Goal: Task Accomplishment & Management: Complete application form

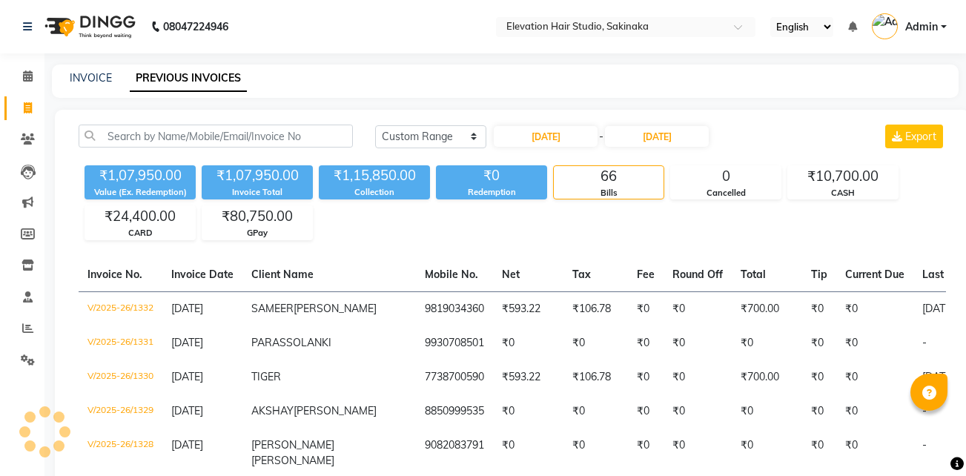
select select "range"
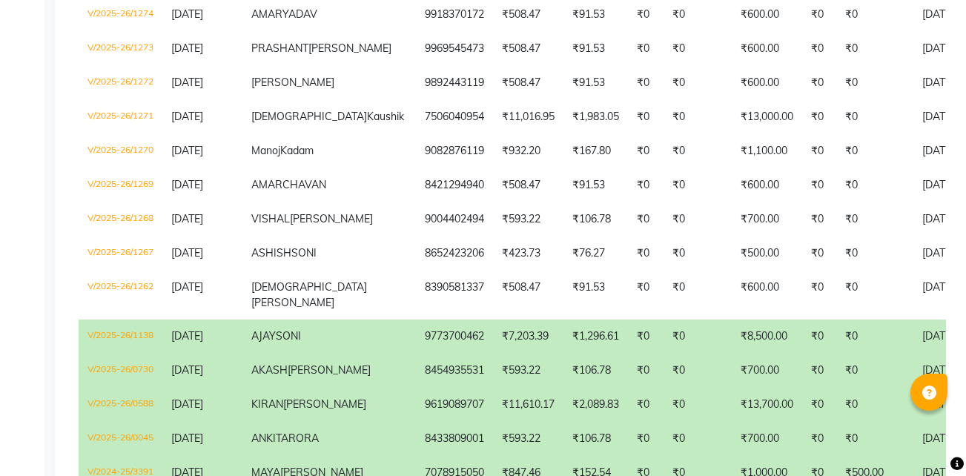
scroll to position [2383, 0]
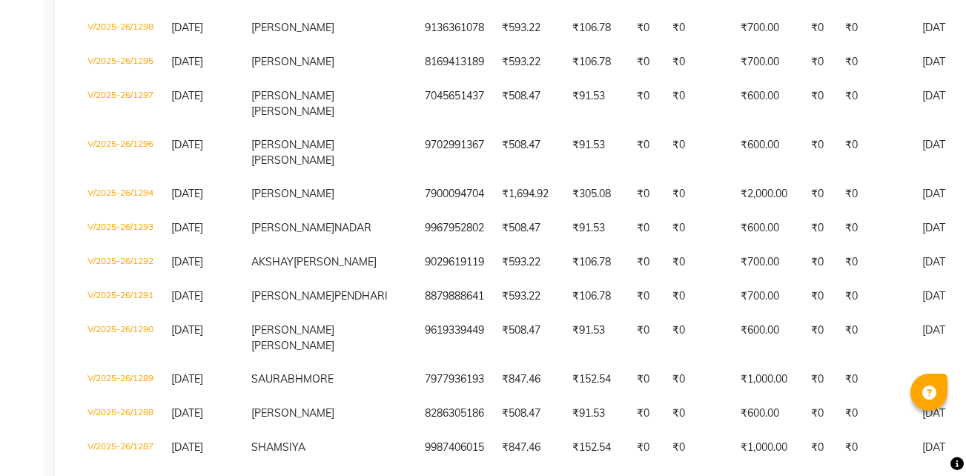
scroll to position [1495, 0]
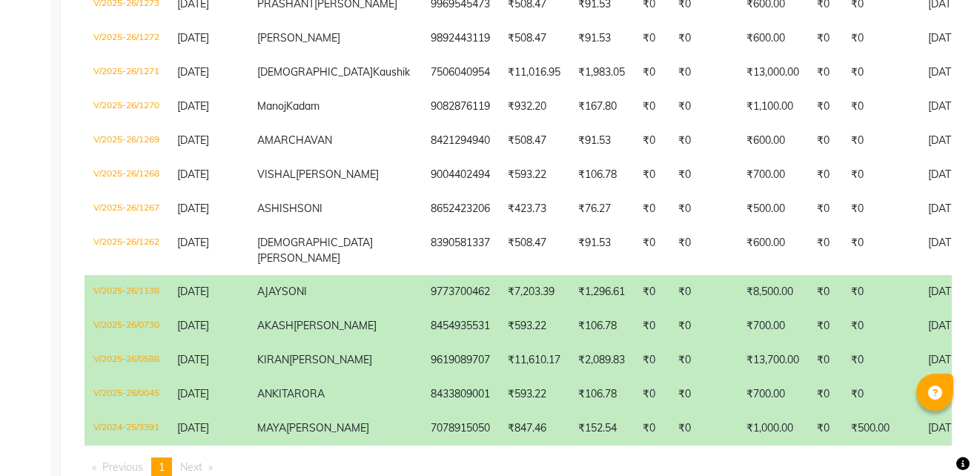
scroll to position [2433, 0]
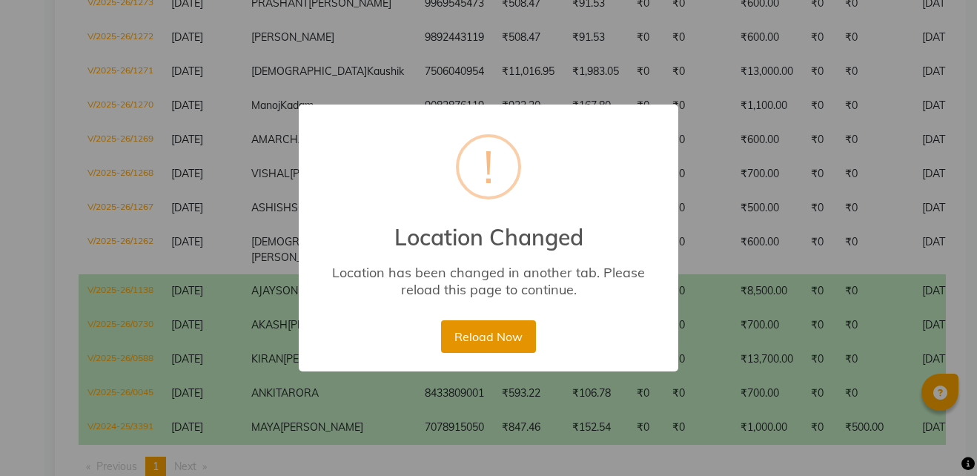
click at [486, 326] on button "Reload Now" at bounding box center [488, 336] width 94 height 33
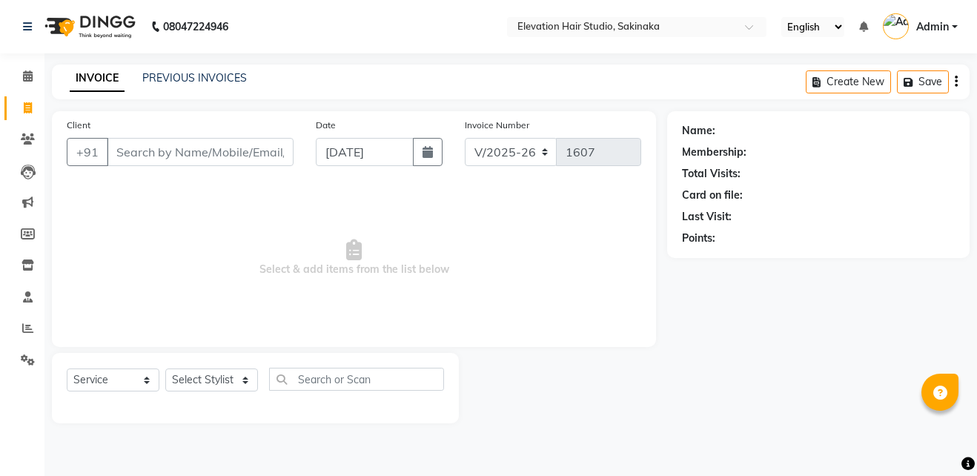
select select "4949"
select select "service"
click at [242, 147] on input "Client" at bounding box center [200, 152] width 187 height 28
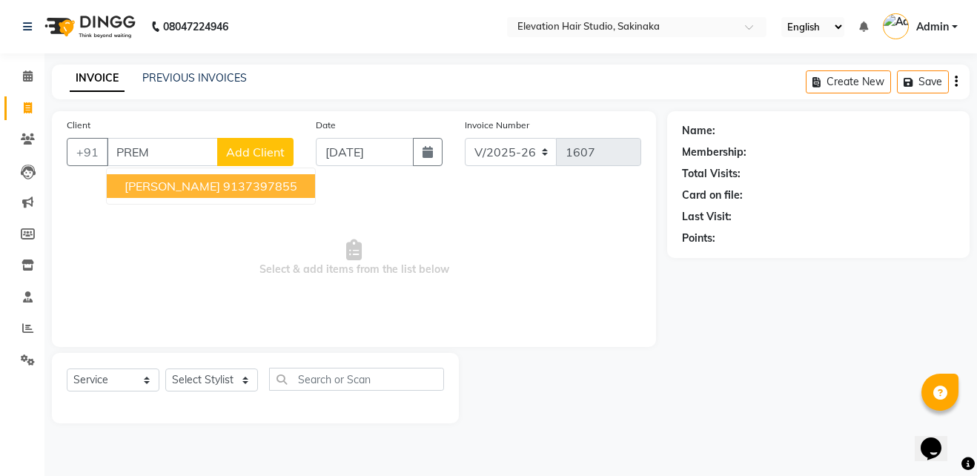
click at [243, 174] on button "PREM MANDAVKAR 9137397855" at bounding box center [211, 186] width 208 height 24
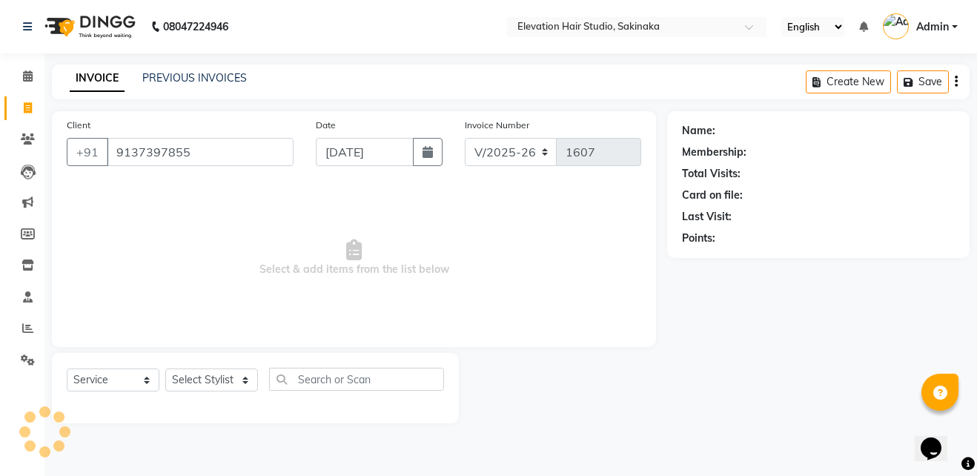
type input "9137397855"
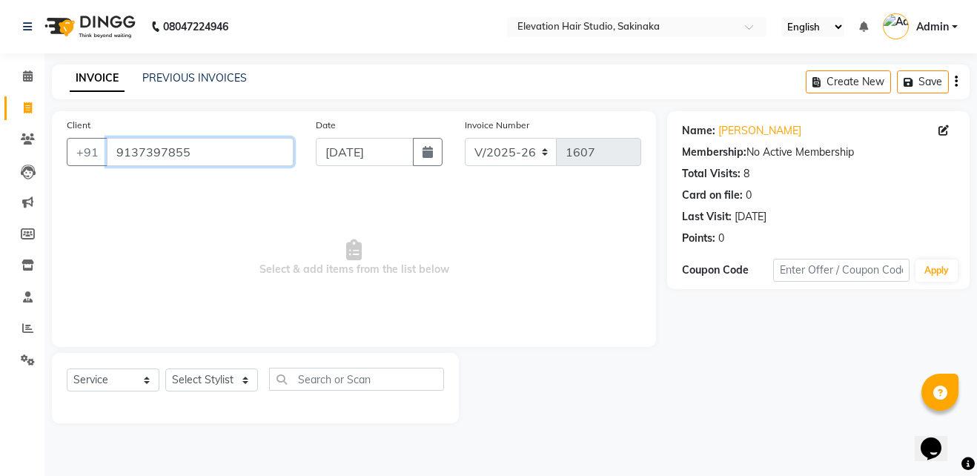
click at [256, 153] on input "9137397855" at bounding box center [200, 152] width 187 height 28
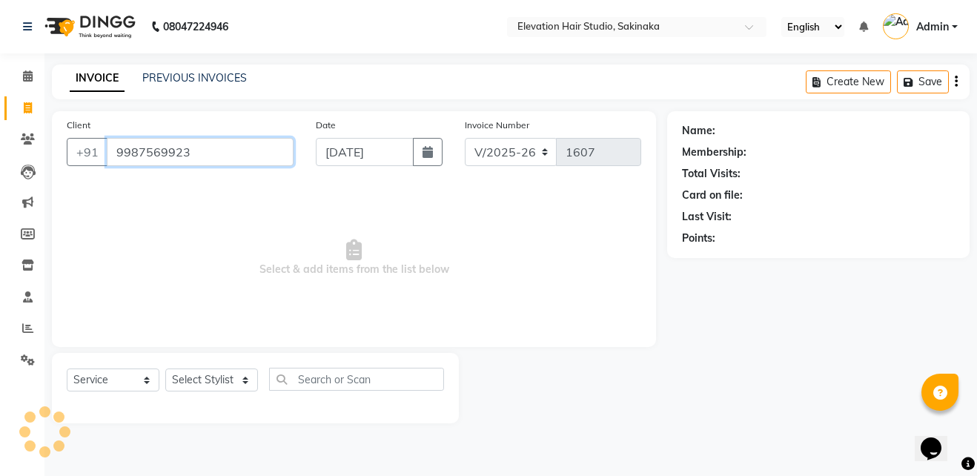
type input "9987569923"
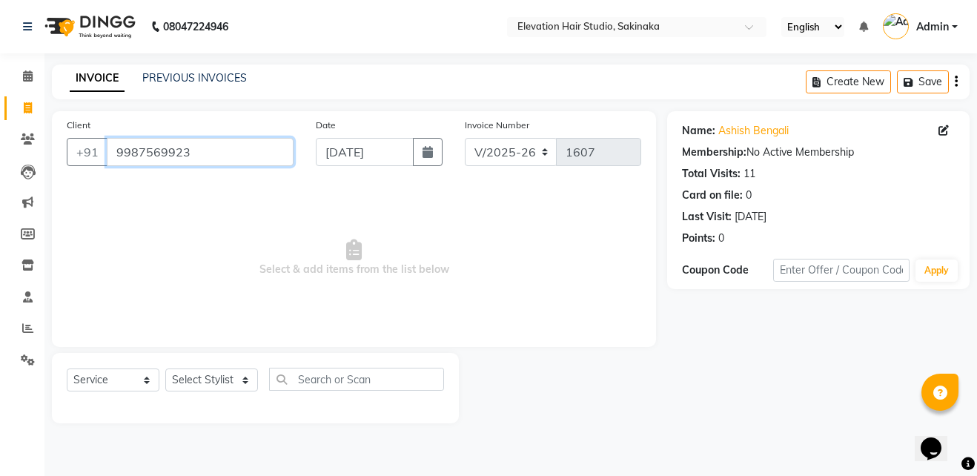
click at [247, 159] on input "9987569923" at bounding box center [200, 152] width 187 height 28
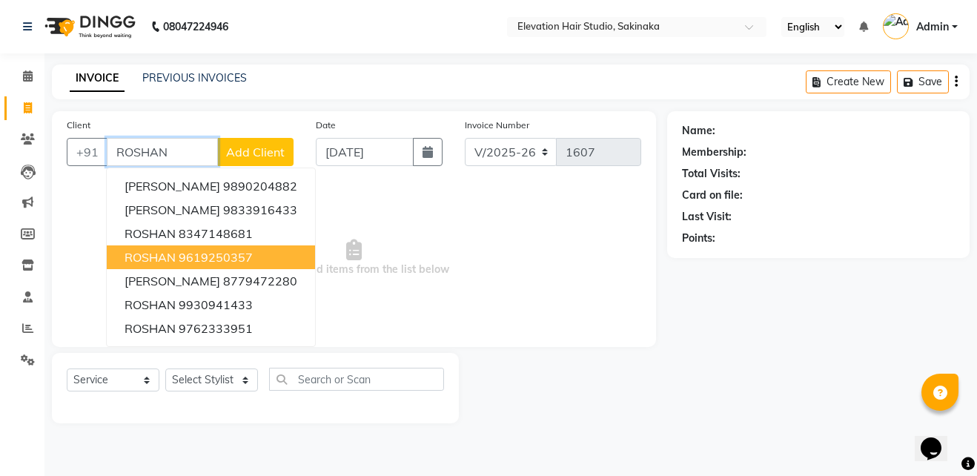
click at [234, 256] on ngb-highlight "9619250357" at bounding box center [216, 257] width 74 height 15
type input "9619250357"
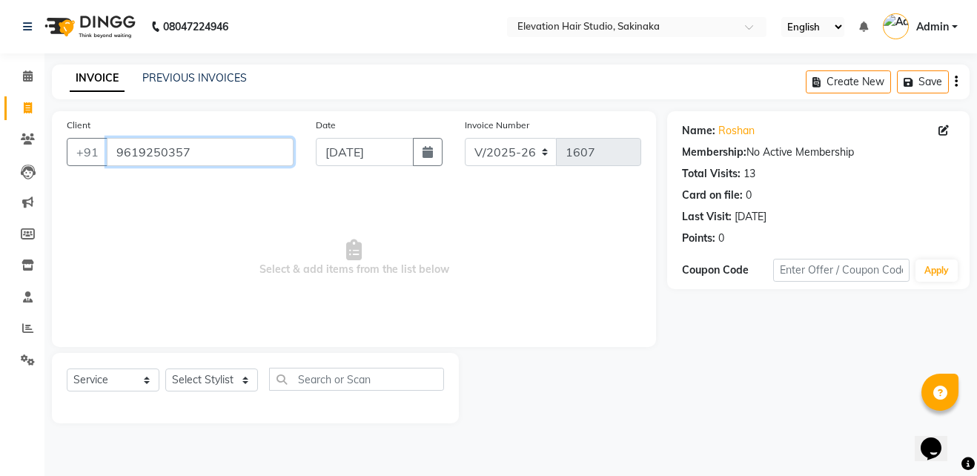
click at [242, 142] on input "9619250357" at bounding box center [200, 152] width 187 height 28
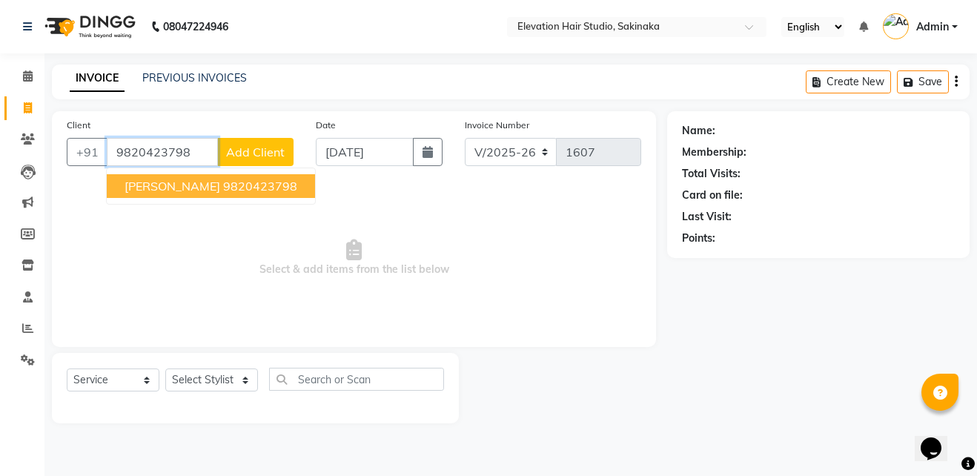
type input "9820423798"
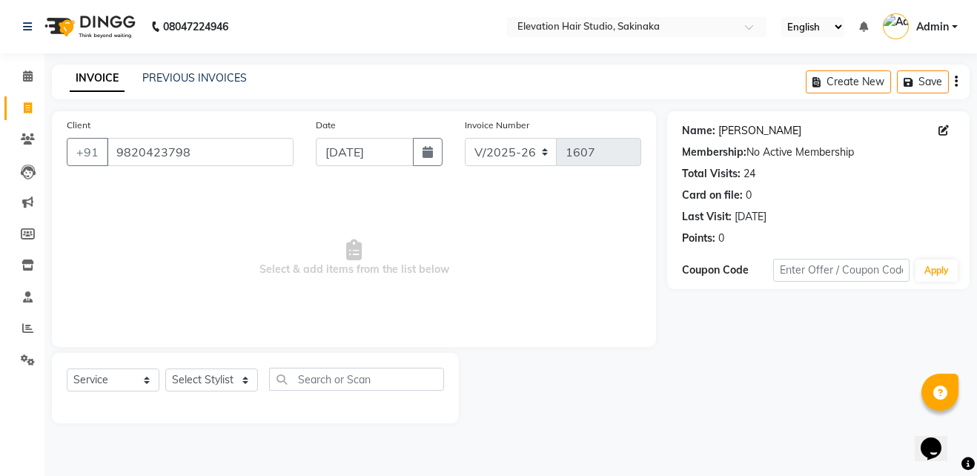
click at [748, 132] on link "Amey Velawdekar" at bounding box center [760, 131] width 83 height 16
click at [771, 132] on link "Amey Velawdekar" at bounding box center [760, 131] width 83 height 16
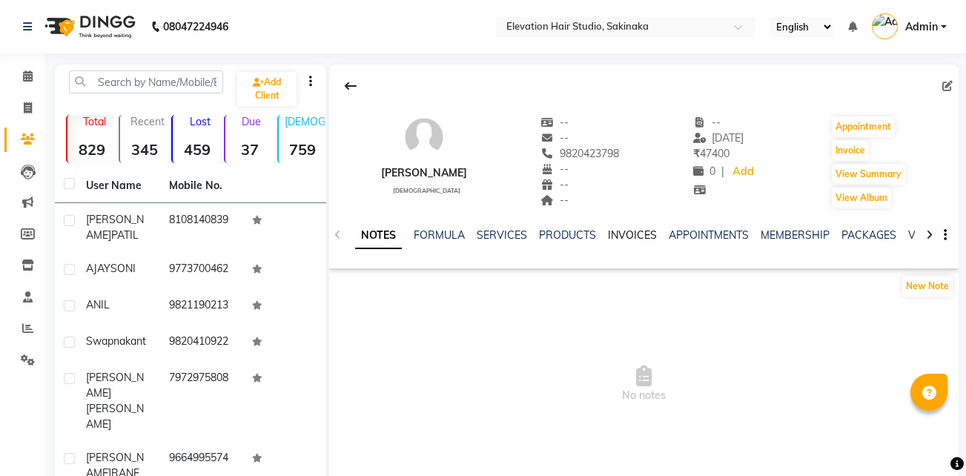
click at [630, 236] on link "INVOICES" at bounding box center [632, 234] width 49 height 13
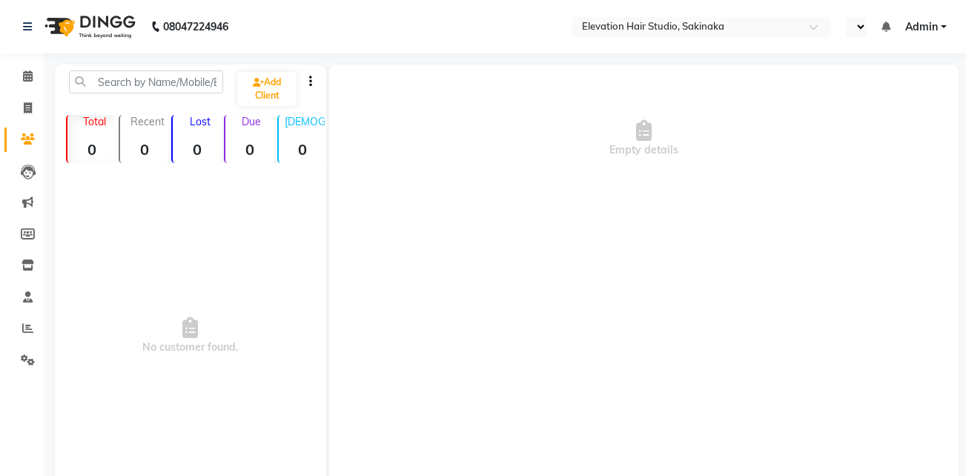
select select "en"
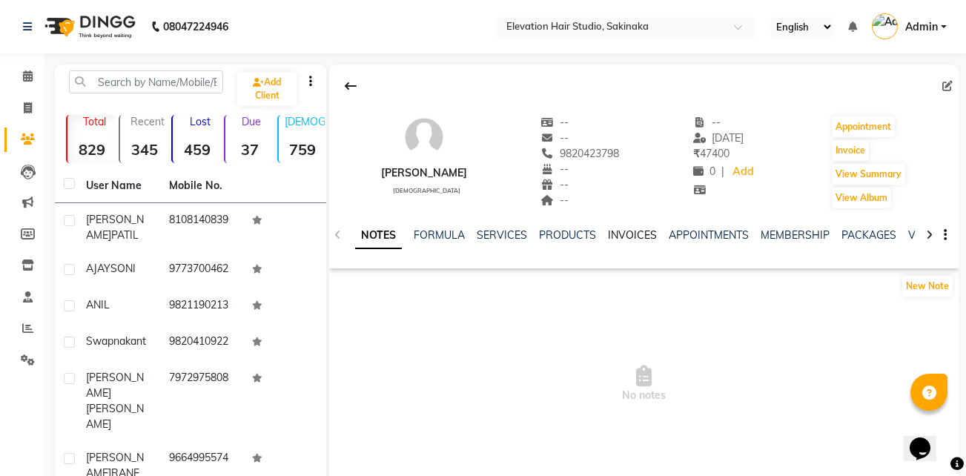
click at [623, 241] on link "INVOICES" at bounding box center [632, 234] width 49 height 13
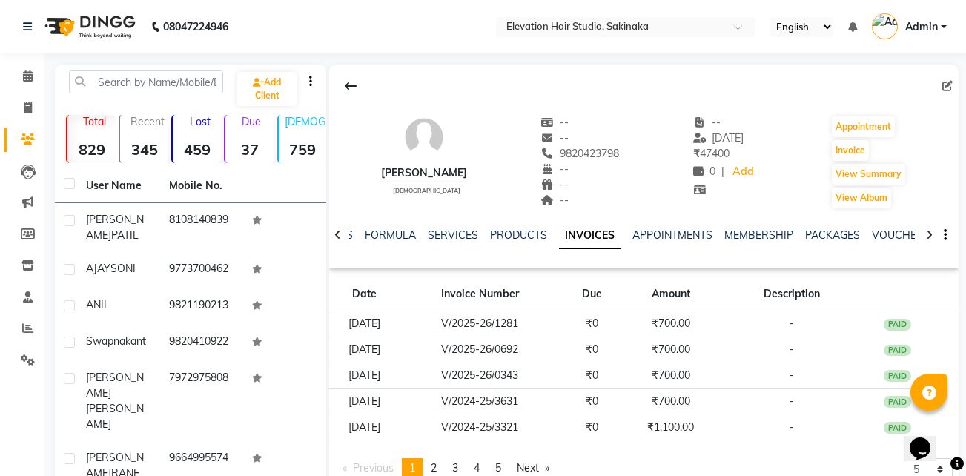
scroll to position [0, 75]
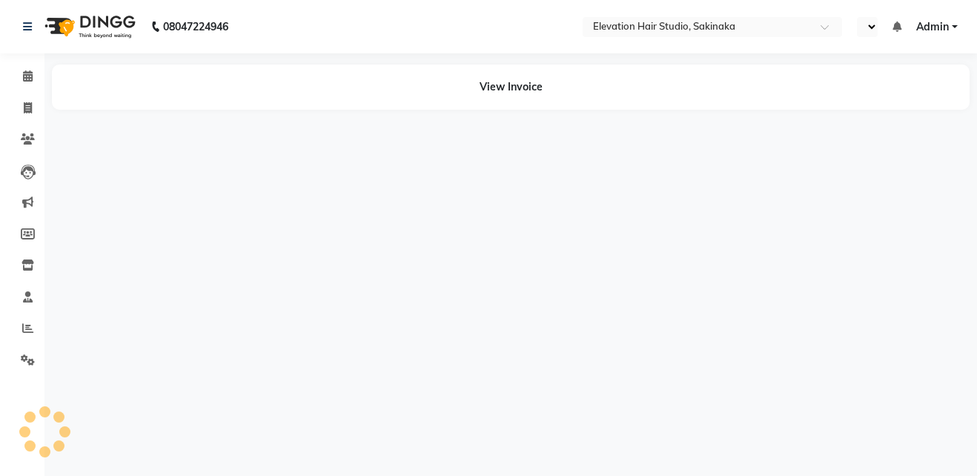
select select "en"
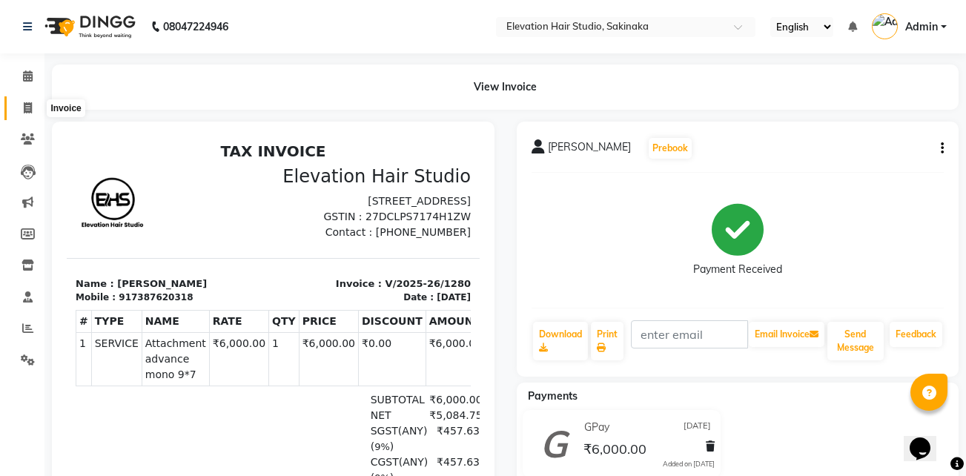
click at [31, 104] on icon at bounding box center [28, 107] width 8 height 11
select select "service"
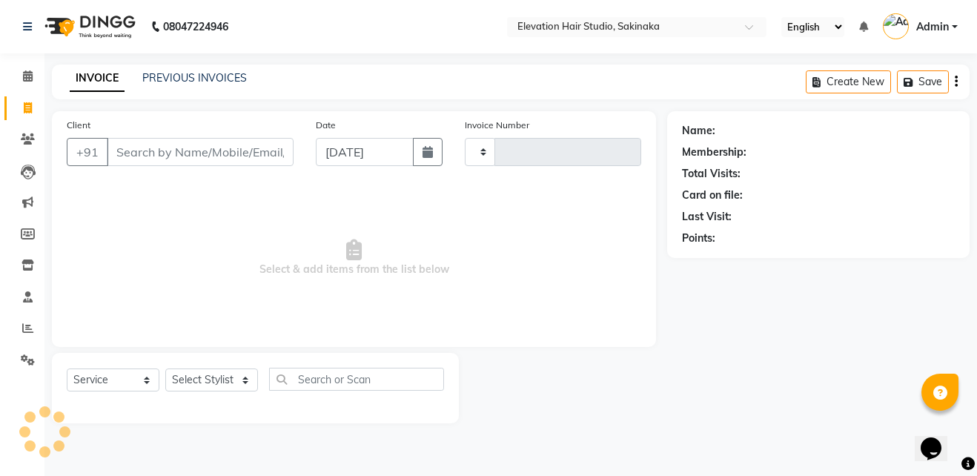
type input "1607"
select select "4949"
click at [177, 148] on input "Client" at bounding box center [200, 152] width 187 height 28
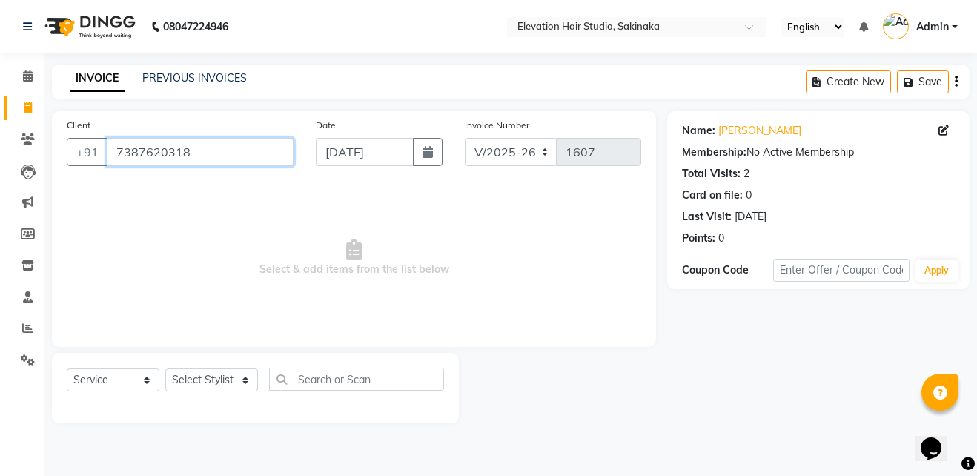
click at [227, 157] on input "7387620318" at bounding box center [200, 152] width 187 height 28
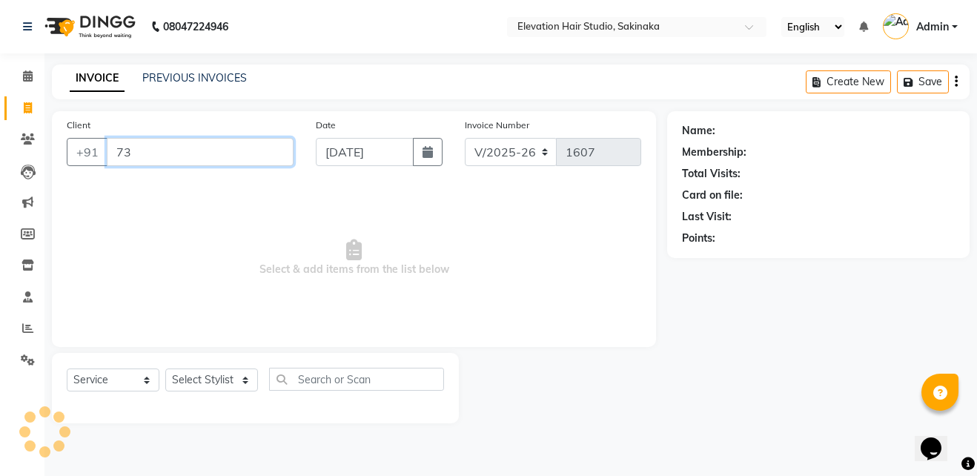
type input "7"
type input "9918370172"
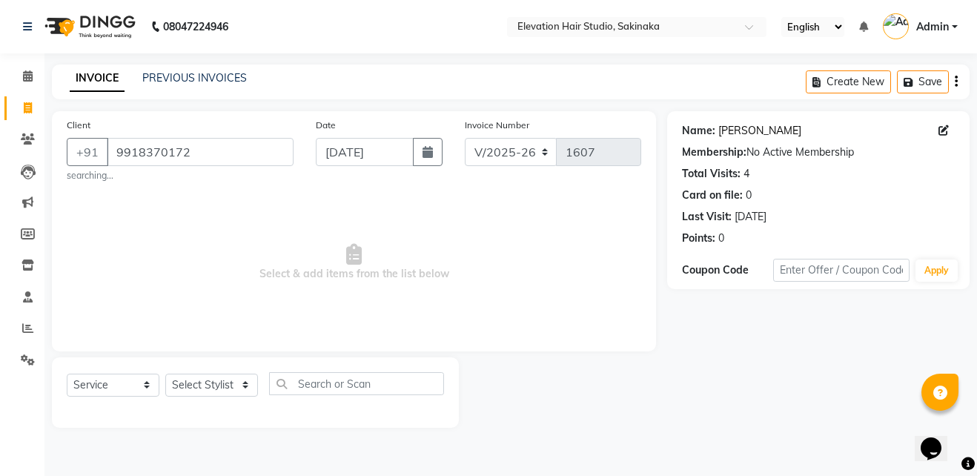
click at [753, 126] on link "Amar Yadav" at bounding box center [760, 131] width 83 height 16
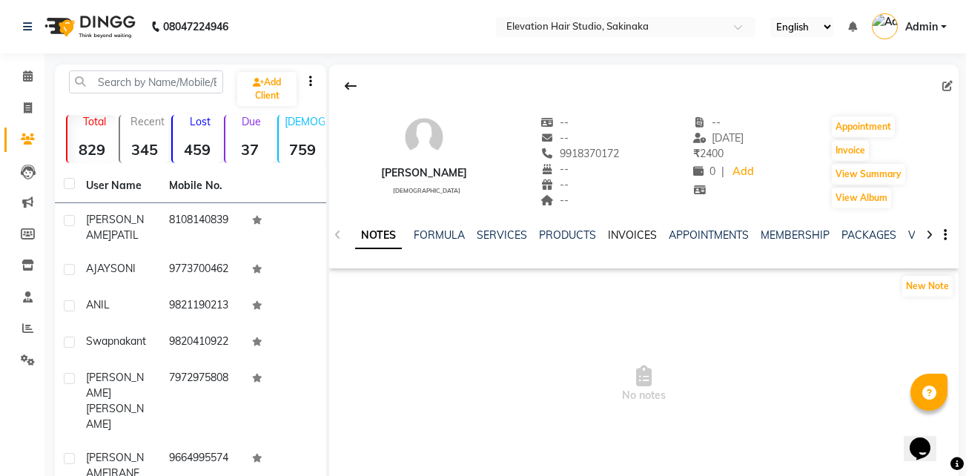
click at [623, 236] on link "INVOICES" at bounding box center [632, 234] width 49 height 13
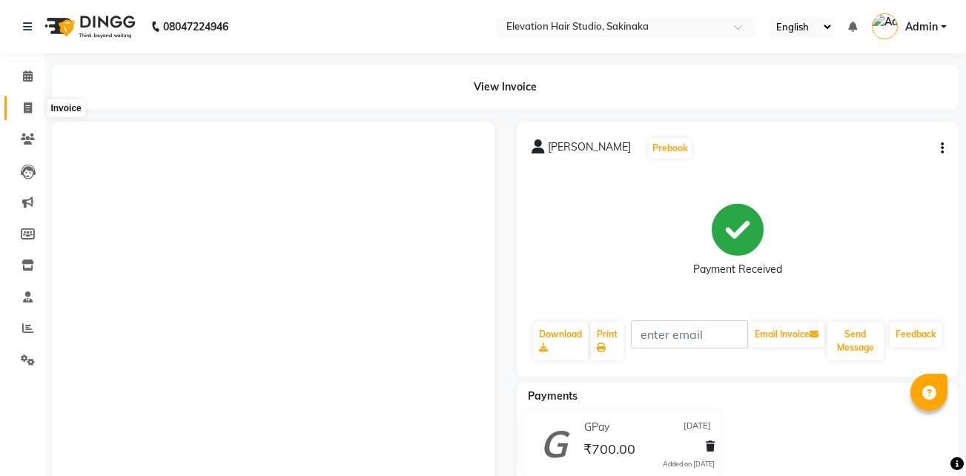
drag, startPoint x: 0, startPoint y: 0, endPoint x: 16, endPoint y: 113, distance: 114.6
click at [16, 113] on span at bounding box center [28, 108] width 26 height 17
select select "service"
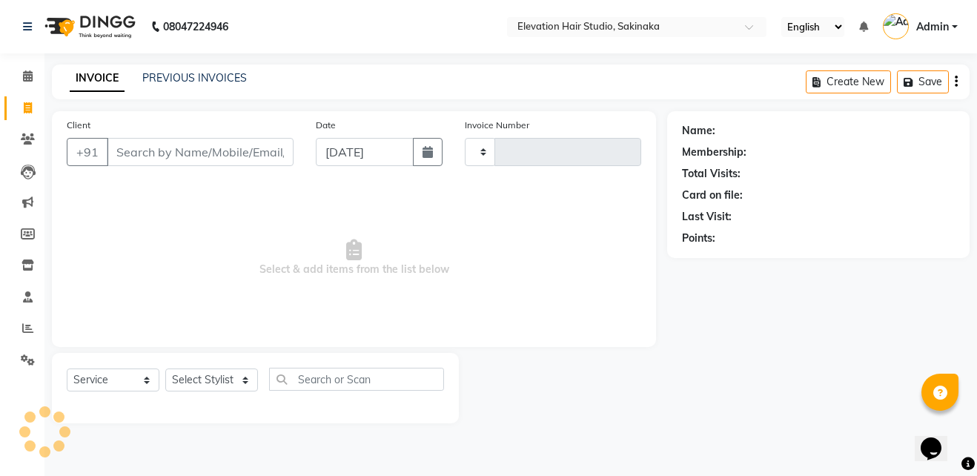
type input "1607"
select select "4949"
click at [160, 159] on input "Client" at bounding box center [200, 152] width 187 height 28
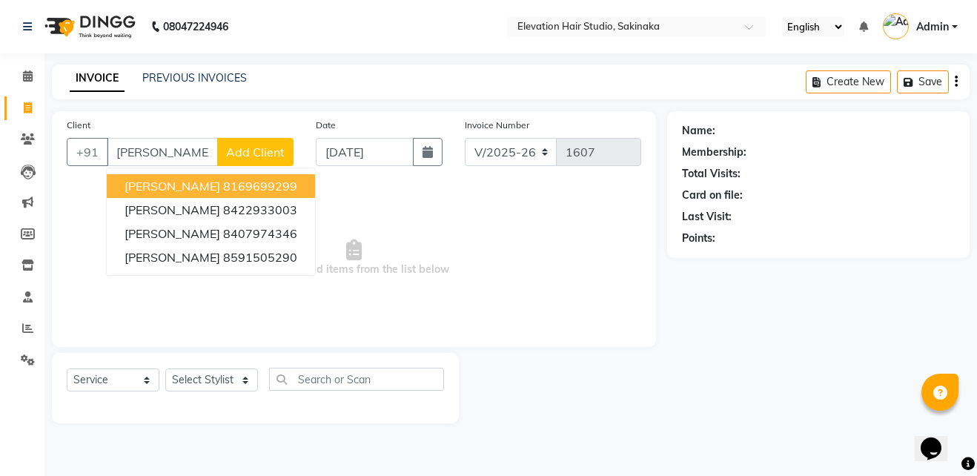
click at [223, 183] on ngb-highlight "8169699299" at bounding box center [260, 186] width 74 height 15
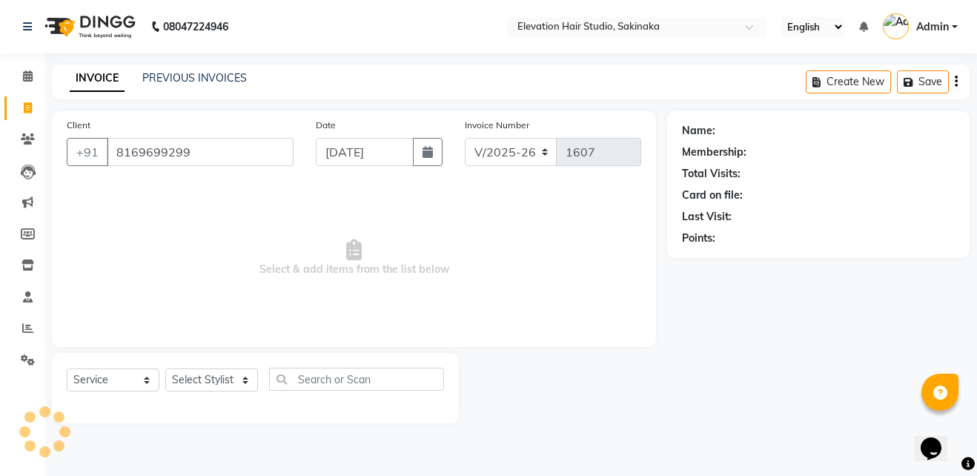
type input "8169699299"
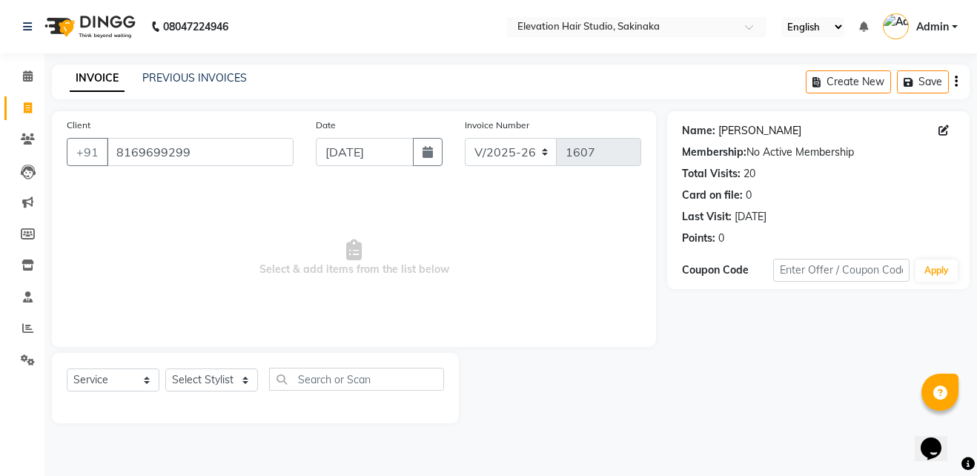
click at [725, 127] on link "Amol" at bounding box center [760, 131] width 83 height 16
click at [240, 153] on input "8169699299" at bounding box center [200, 152] width 187 height 28
click at [736, 131] on link "Amol" at bounding box center [760, 131] width 83 height 16
click at [237, 380] on select "Select Stylist Admin (EHS Thane) ANEES DILIP KAPIL PRIYA RUPESH SAHIL Sarfaraz …" at bounding box center [211, 380] width 93 height 23
select select "53686"
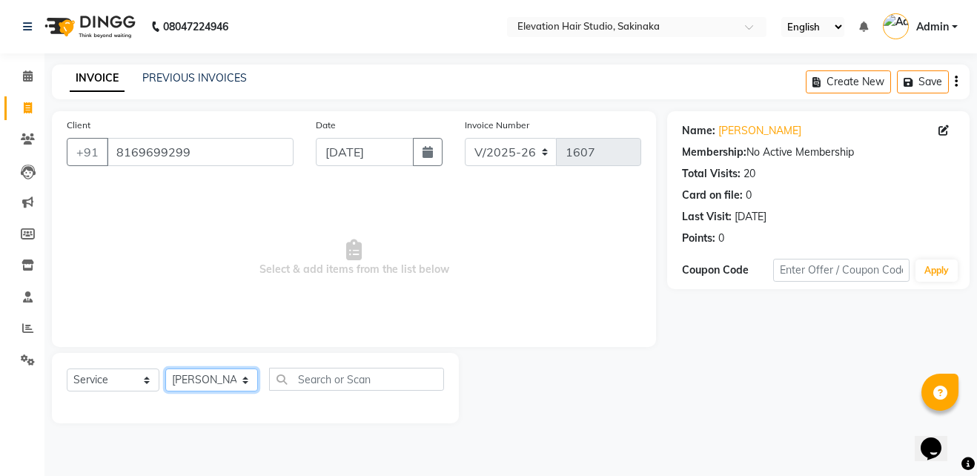
click at [165, 369] on select "Select Stylist Admin (EHS Thane) ANEES DILIP KAPIL PRIYA RUPESH SAHIL Sarfaraz …" at bounding box center [211, 380] width 93 height 23
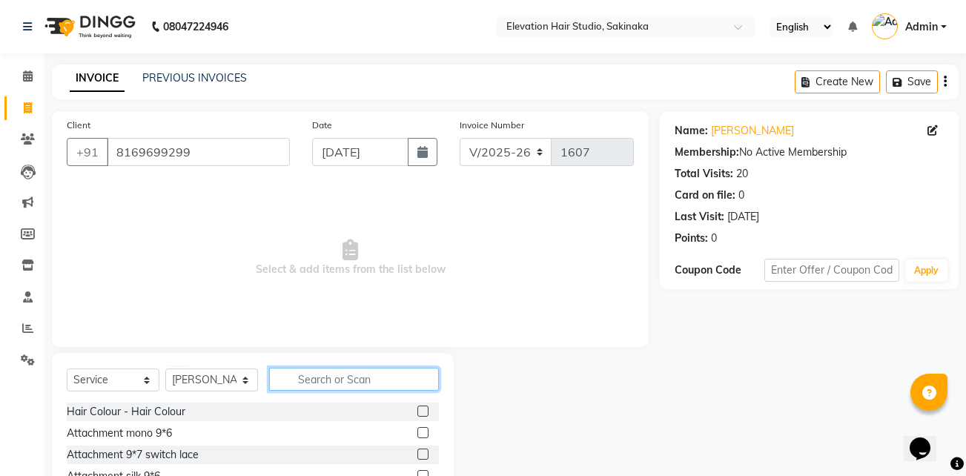
click at [321, 379] on input "text" at bounding box center [354, 379] width 170 height 23
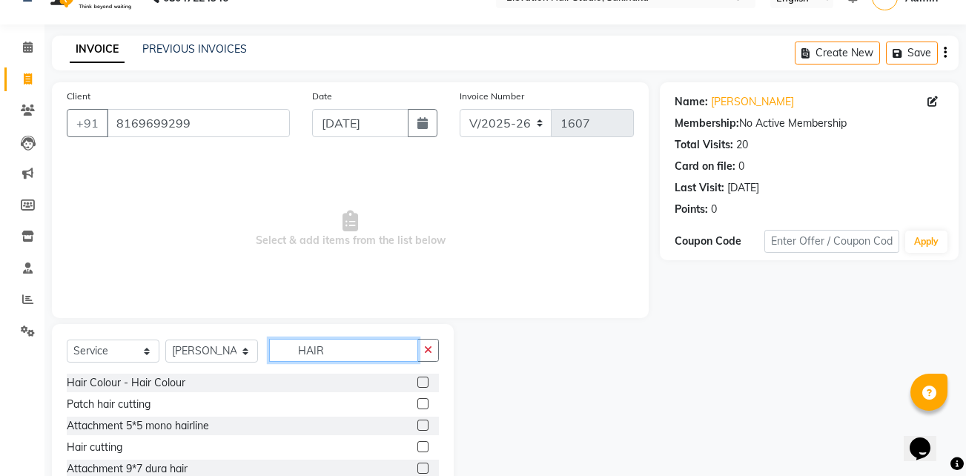
scroll to position [30, 0]
type input "HAIR"
click at [418, 380] on label at bounding box center [423, 381] width 11 height 11
click at [418, 380] on input "checkbox" at bounding box center [423, 382] width 10 height 10
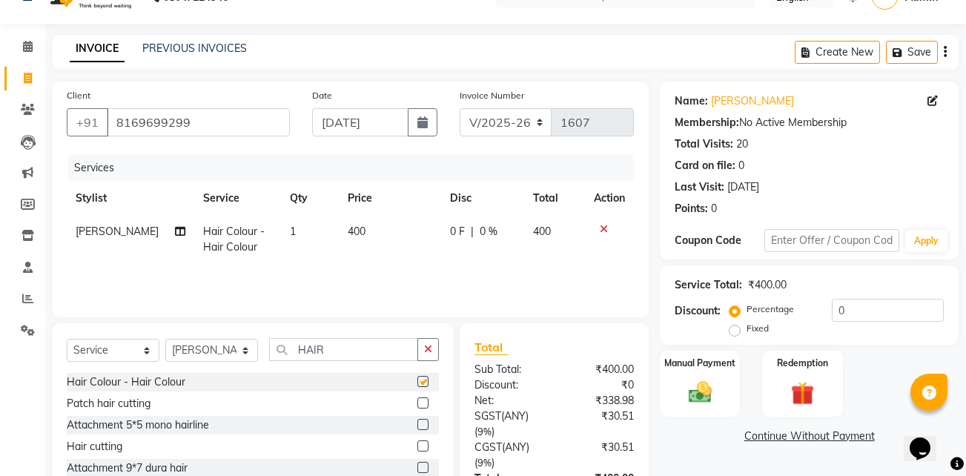
checkbox input "false"
click at [424, 354] on icon "button" at bounding box center [428, 349] width 8 height 10
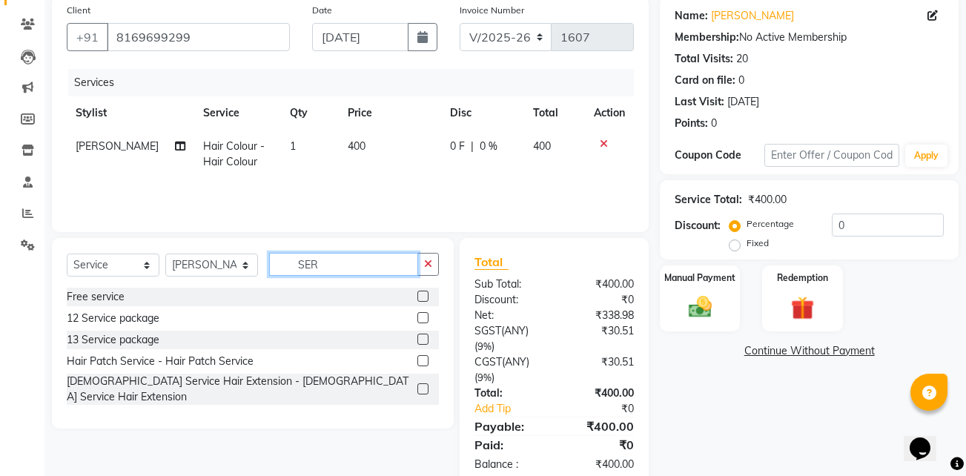
scroll to position [119, 0]
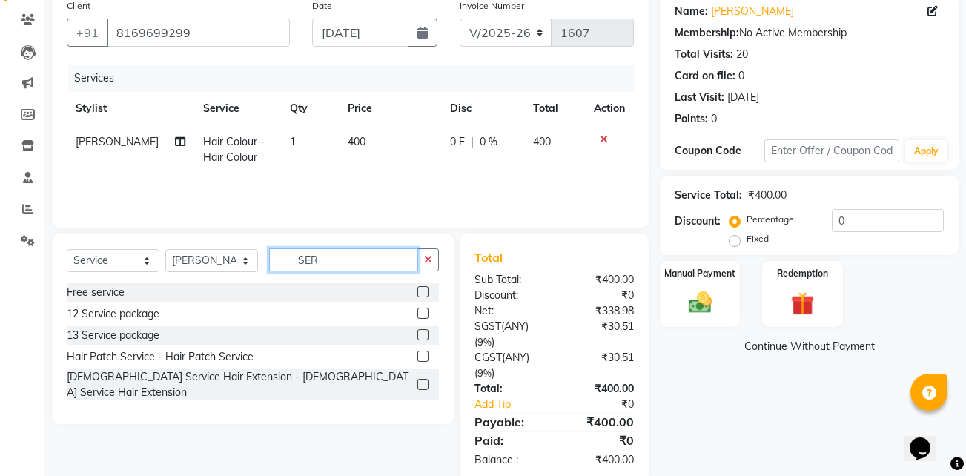
type input "SER"
click at [423, 357] on label at bounding box center [423, 356] width 11 height 11
click at [423, 357] on input "checkbox" at bounding box center [423, 357] width 10 height 10
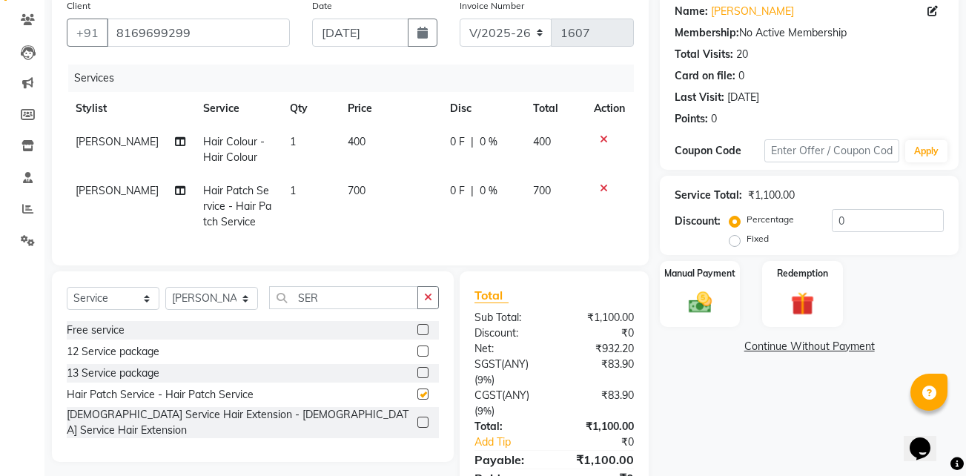
checkbox input "false"
click at [696, 310] on img at bounding box center [700, 302] width 39 height 28
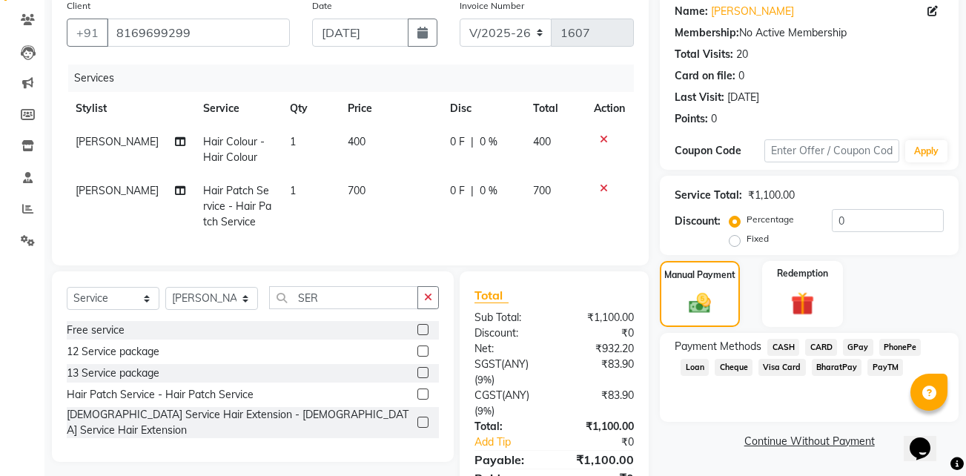
click at [861, 346] on span "GPay" at bounding box center [858, 347] width 30 height 17
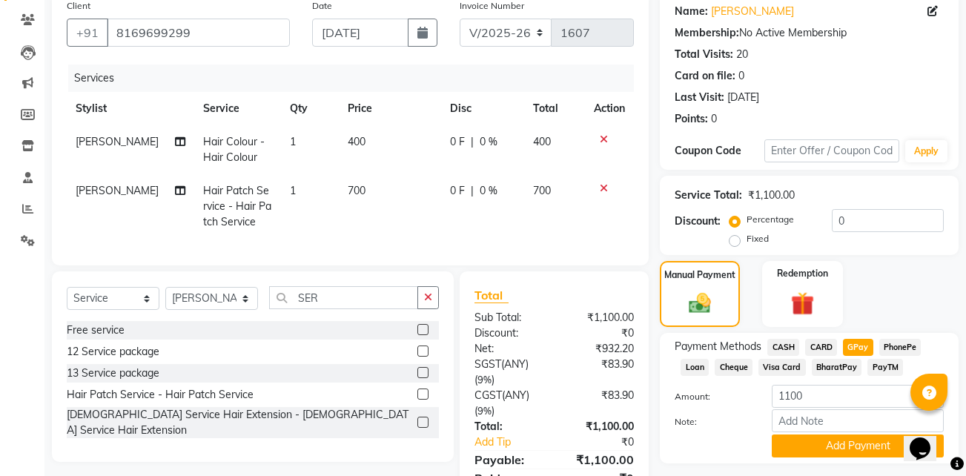
scroll to position [197, 0]
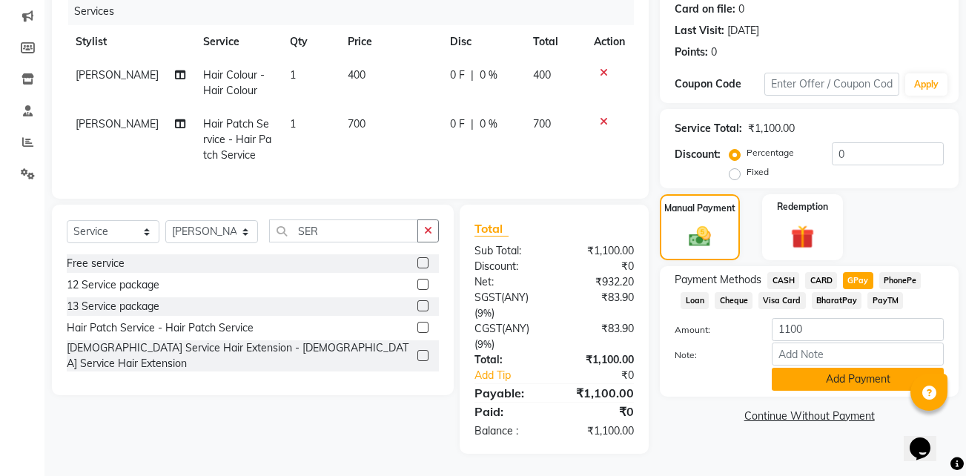
click at [864, 368] on button "Add Payment" at bounding box center [858, 379] width 172 height 23
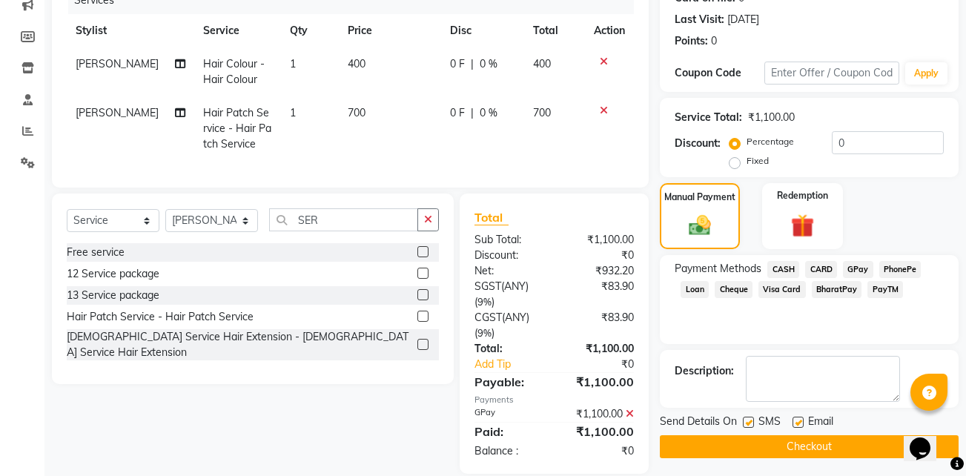
scroll to position [228, 0]
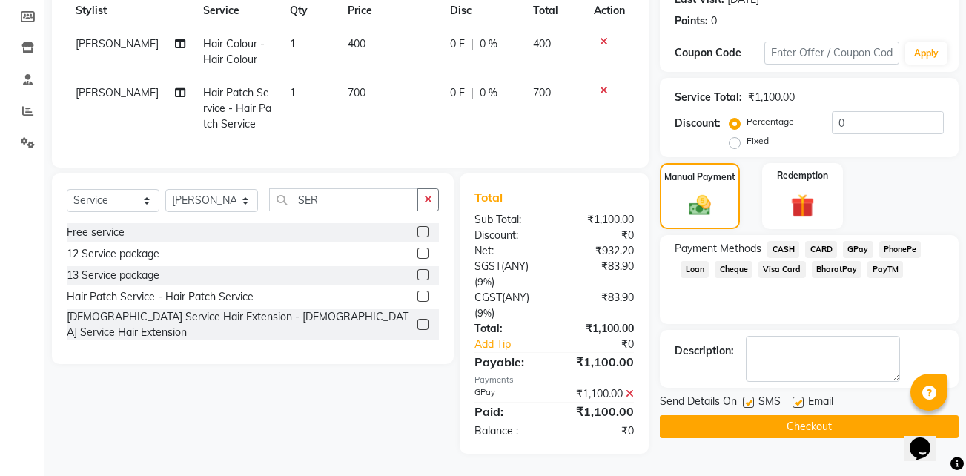
click at [798, 397] on label at bounding box center [798, 402] width 11 height 11
click at [798, 398] on input "checkbox" at bounding box center [798, 403] width 10 height 10
checkbox input "false"
click at [746, 397] on label at bounding box center [748, 402] width 11 height 11
click at [746, 398] on input "checkbox" at bounding box center [748, 403] width 10 height 10
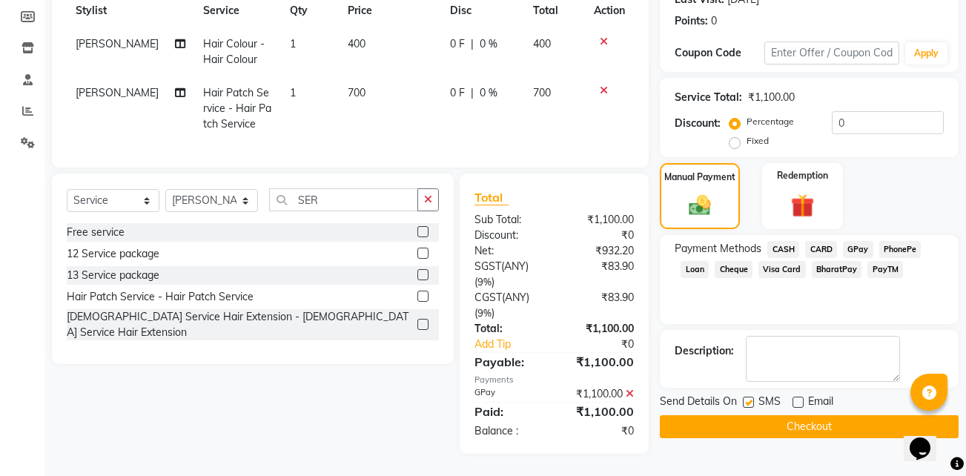
checkbox input "false"
click at [794, 417] on button "Checkout" at bounding box center [809, 426] width 299 height 23
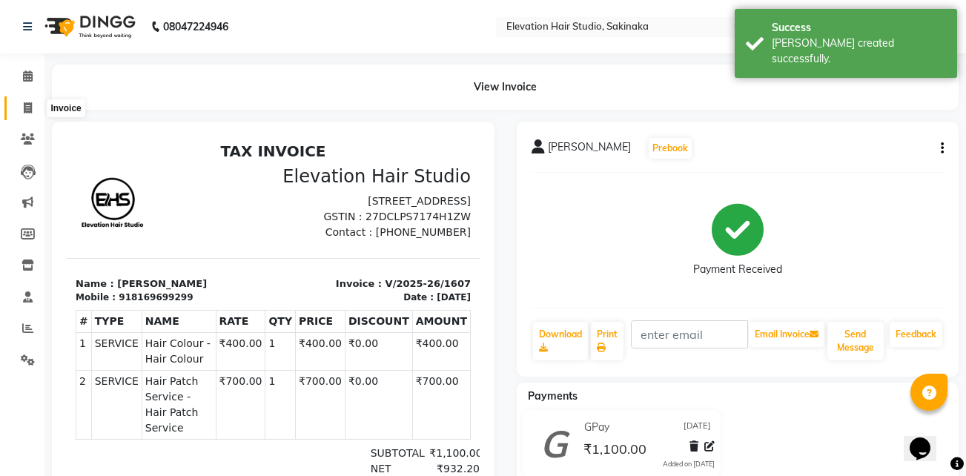
click at [29, 112] on icon at bounding box center [28, 107] width 8 height 11
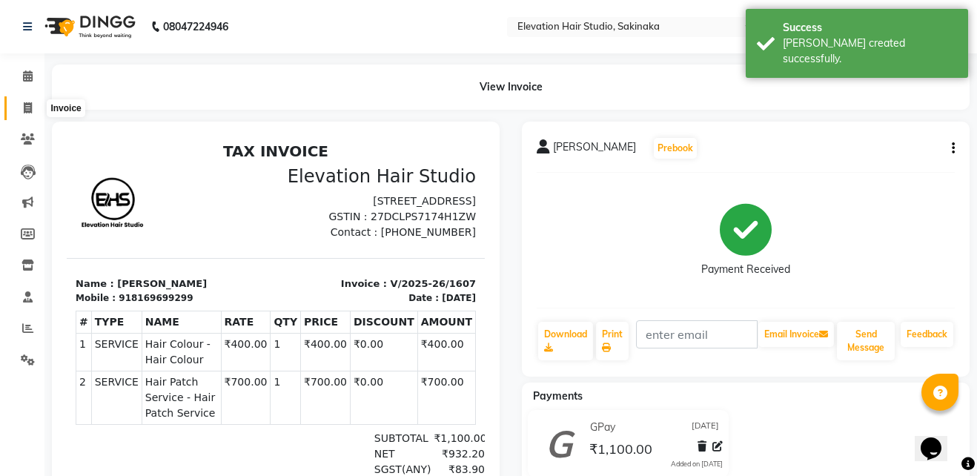
select select "service"
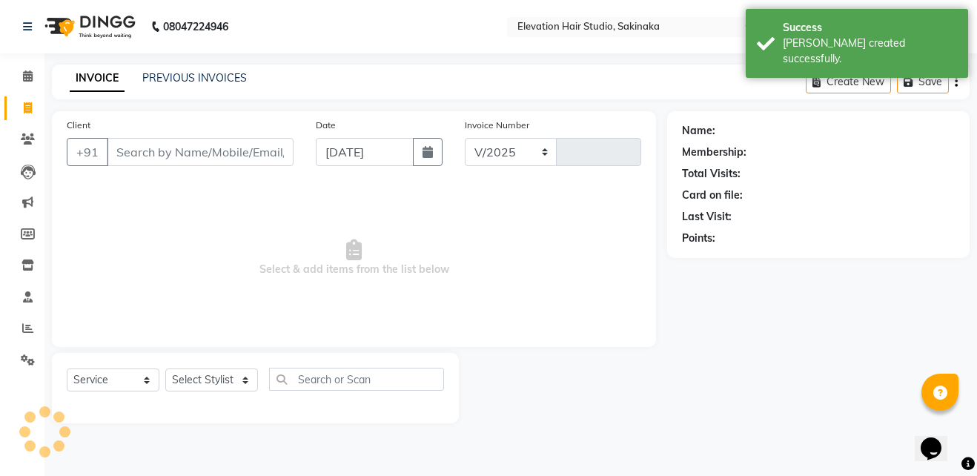
select select "4949"
type input "1608"
click at [176, 78] on link "PREVIOUS INVOICES" at bounding box center [194, 77] width 105 height 13
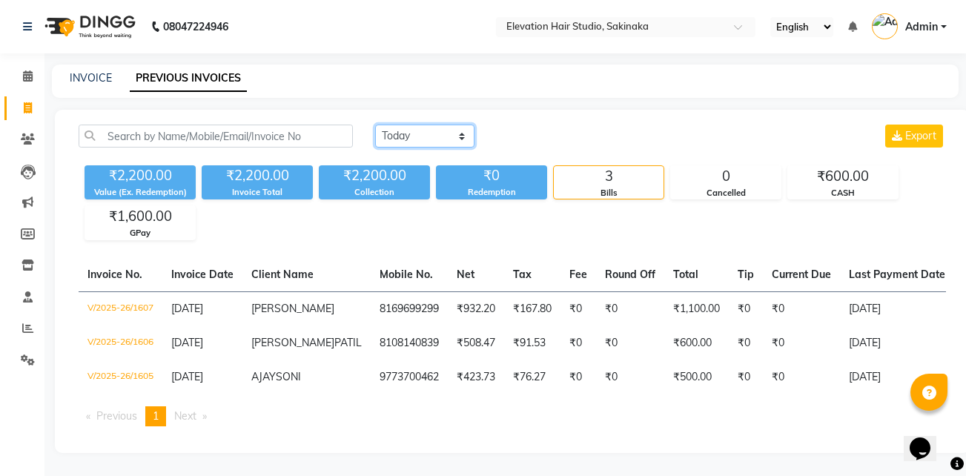
click at [442, 138] on select "Today Yesterday Custom Range" at bounding box center [424, 136] width 99 height 23
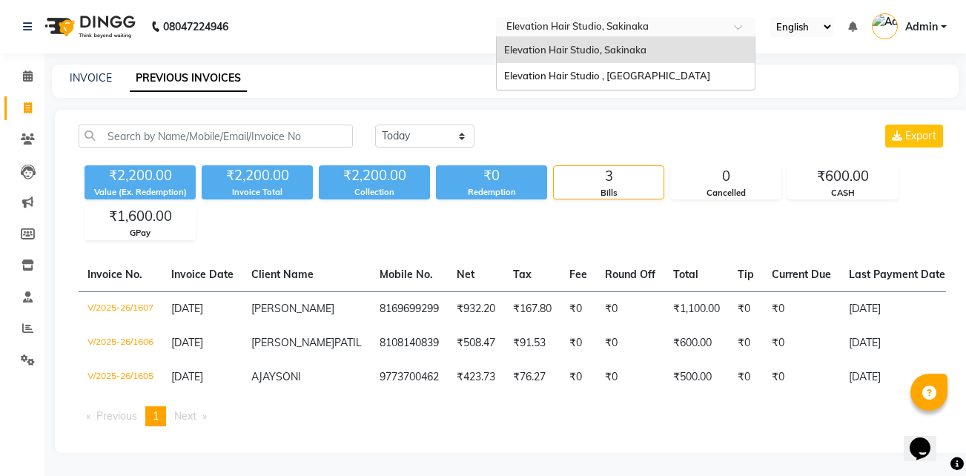
click at [614, 29] on input "text" at bounding box center [611, 28] width 215 height 15
click at [606, 75] on span "Elevation Hair Studio , Thane West" at bounding box center [607, 76] width 206 height 12
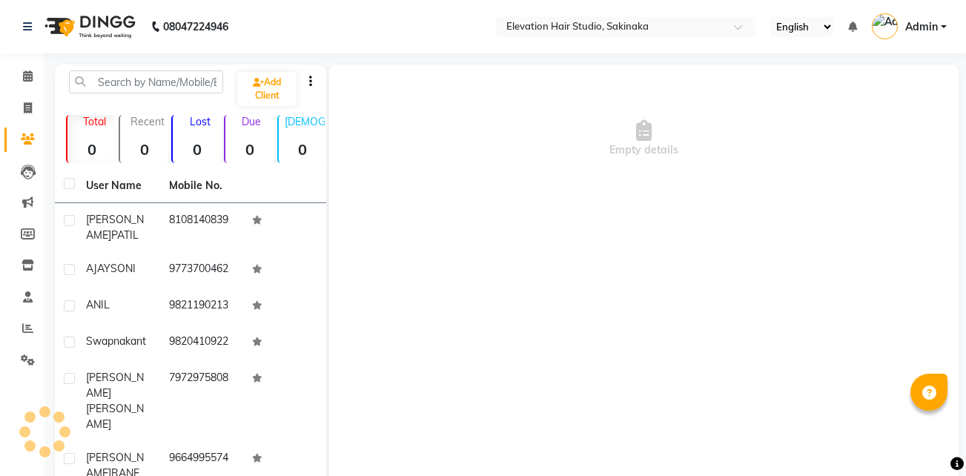
select select "en"
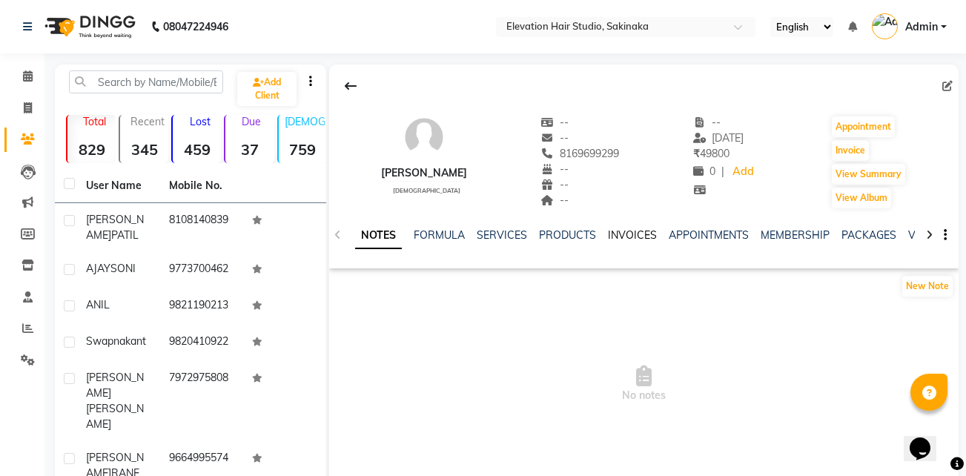
click at [637, 233] on link "INVOICES" at bounding box center [632, 234] width 49 height 13
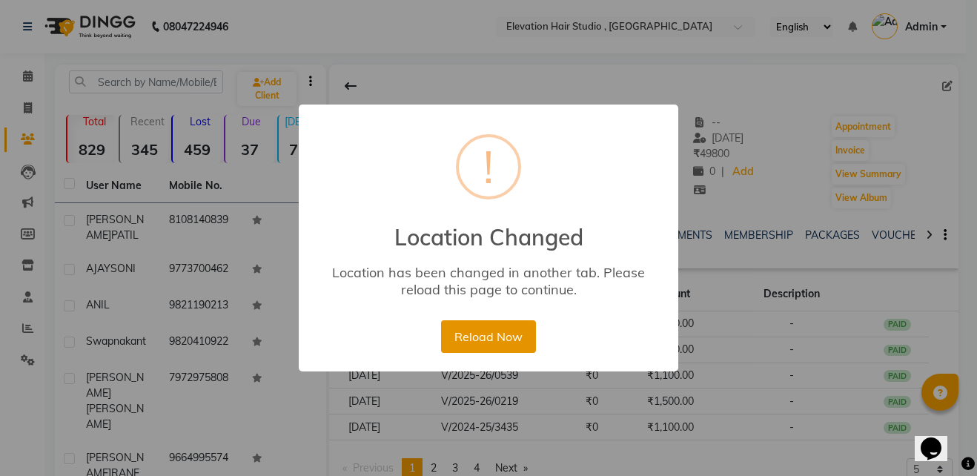
click at [489, 329] on button "Reload Now" at bounding box center [488, 336] width 94 height 33
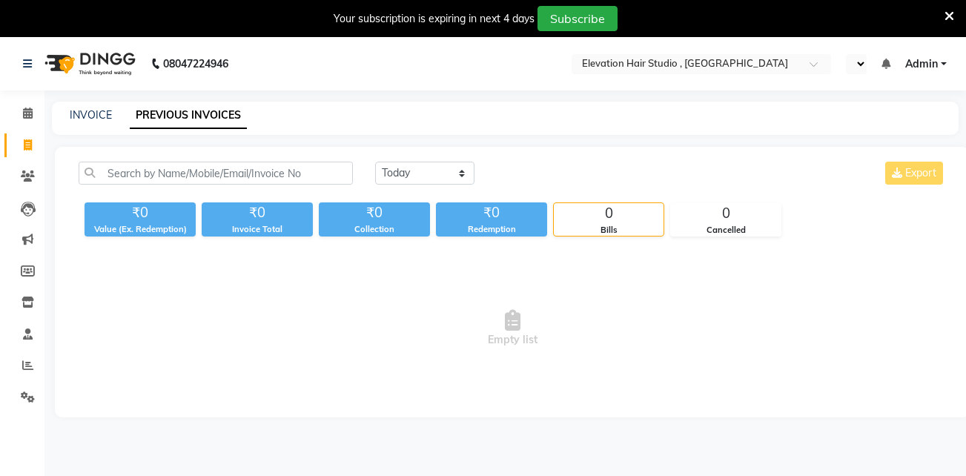
select select "en"
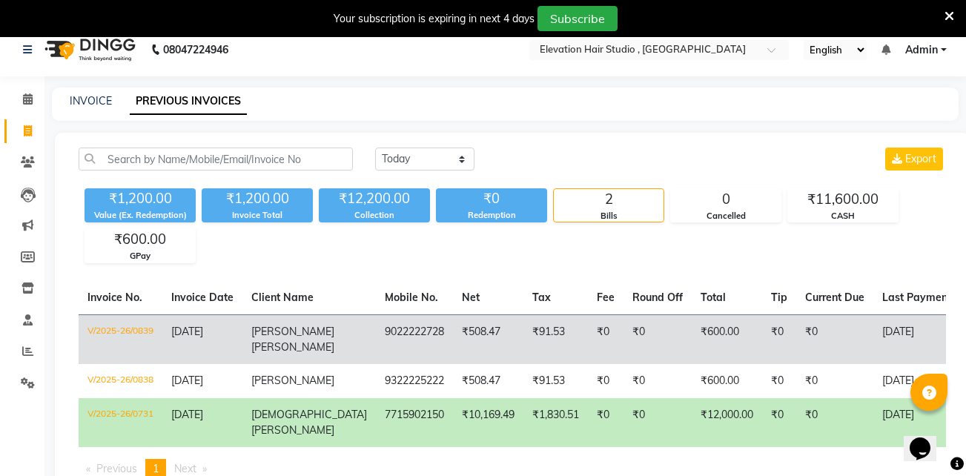
scroll to position [10, 0]
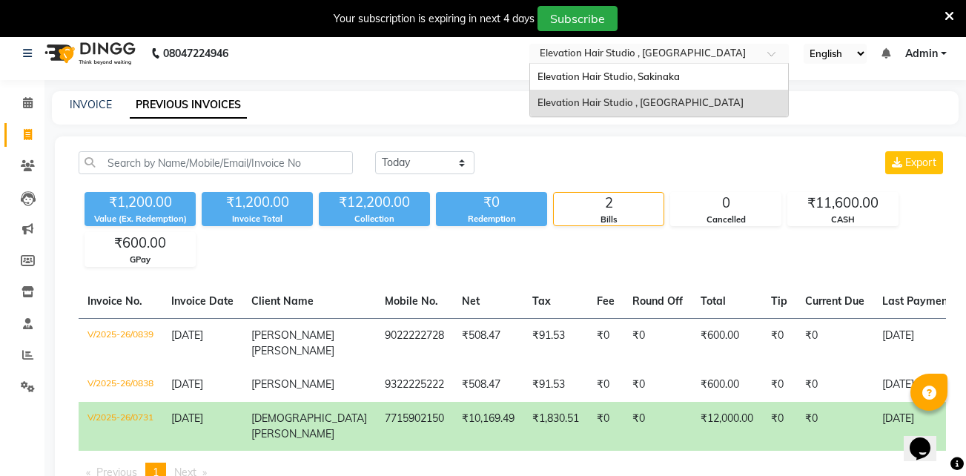
click at [638, 47] on input "text" at bounding box center [644, 54] width 215 height 15
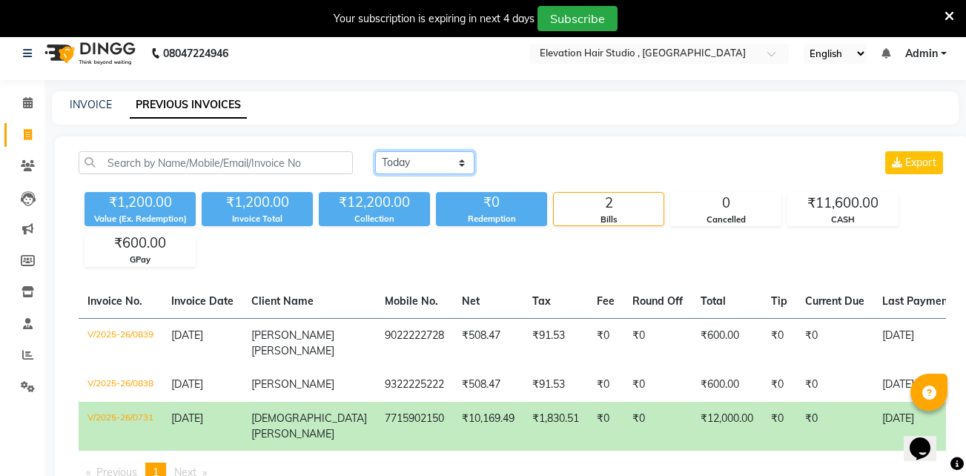
click at [461, 164] on select "Today Yesterday Custom Range" at bounding box center [424, 162] width 99 height 23
click at [375, 151] on select "Today Yesterday Custom Range" at bounding box center [424, 162] width 99 height 23
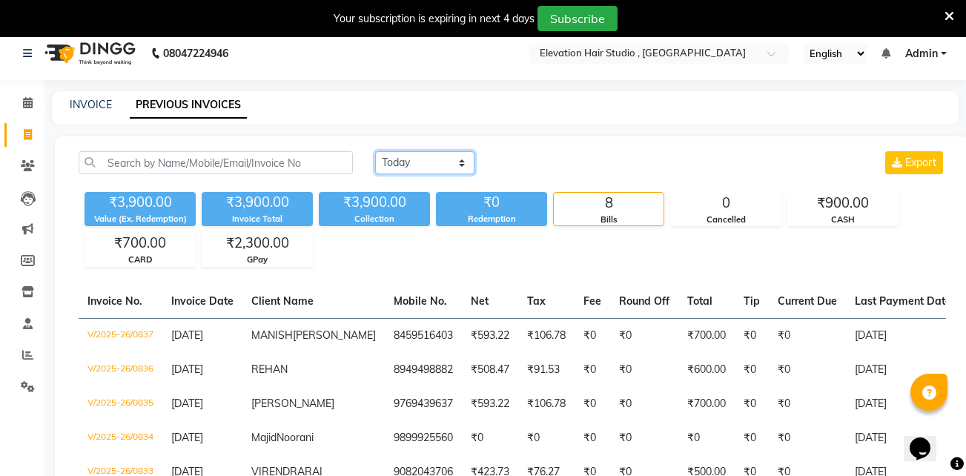
click at [460, 163] on select "Today Yesterday Custom Range" at bounding box center [424, 162] width 99 height 23
select select "today"
click at [375, 151] on select "Today Yesterday Custom Range" at bounding box center [424, 162] width 99 height 23
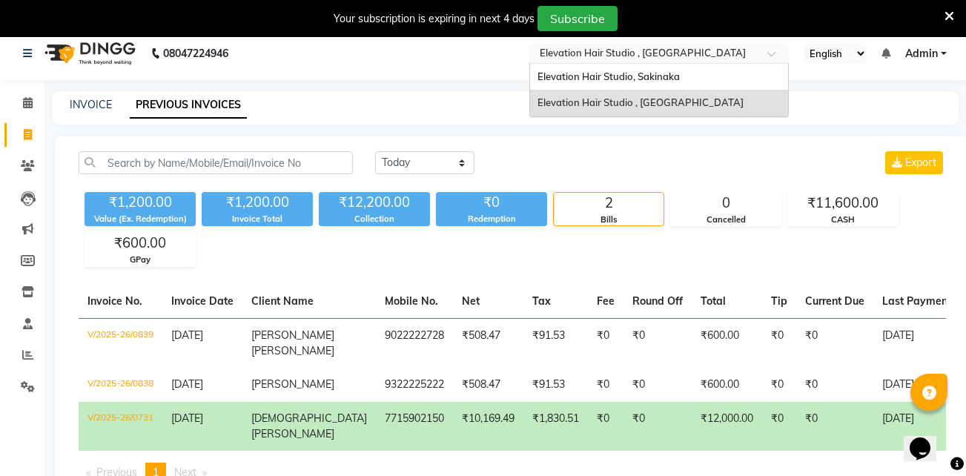
click at [632, 60] on input "text" at bounding box center [644, 54] width 215 height 15
click at [610, 78] on span "Elevation Hair Studio, Sakinaka" at bounding box center [609, 76] width 142 height 12
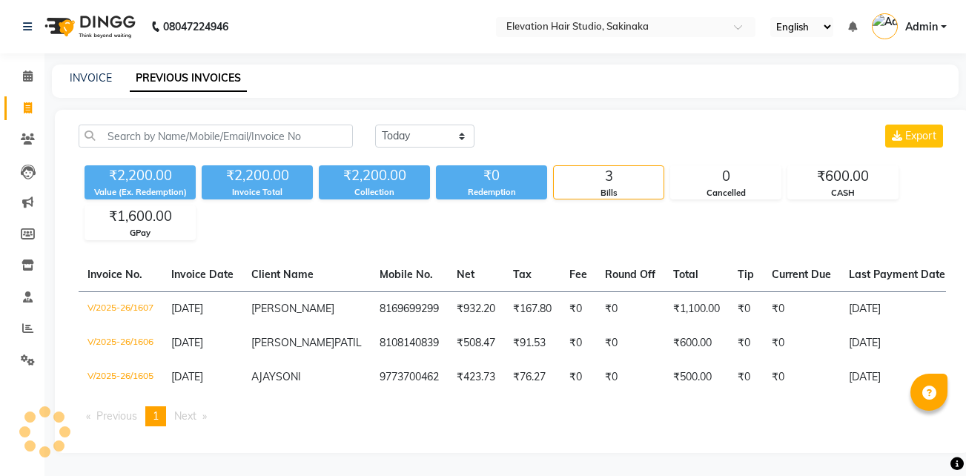
select select "en"
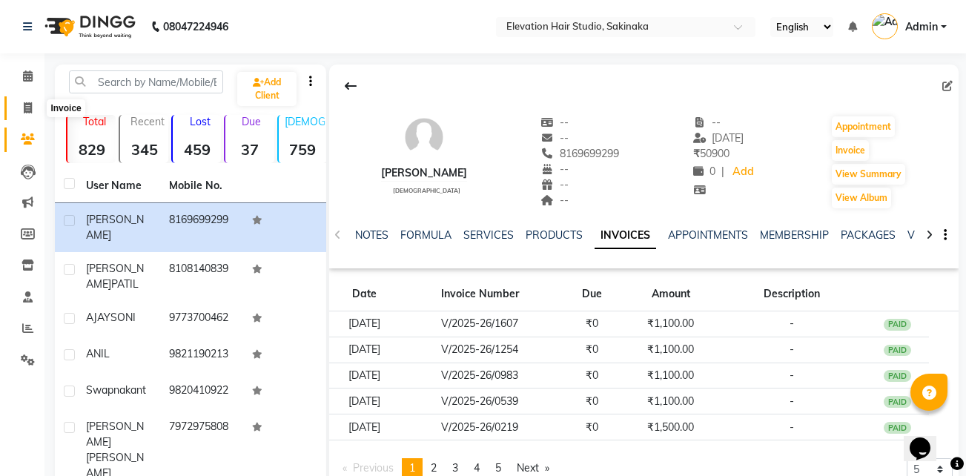
click at [21, 105] on span at bounding box center [28, 108] width 26 height 17
select select "service"
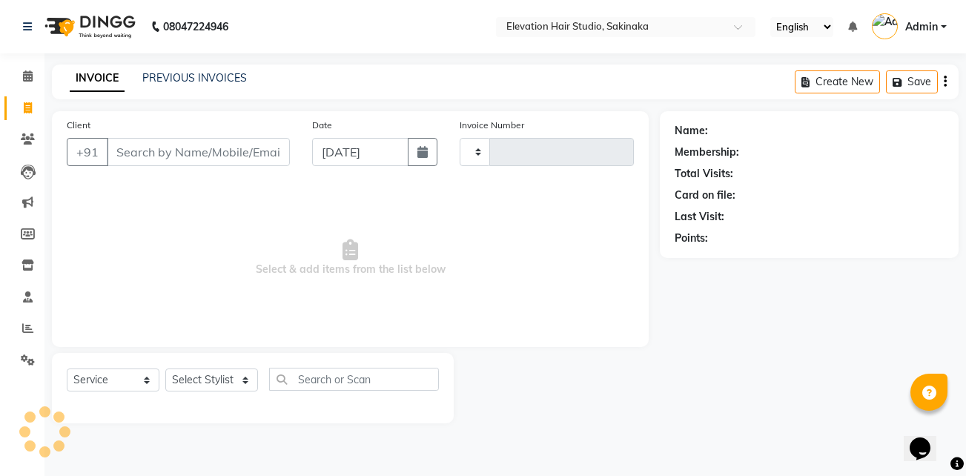
type input "1608"
select select "4949"
click at [221, 74] on link "PREVIOUS INVOICES" at bounding box center [194, 77] width 105 height 13
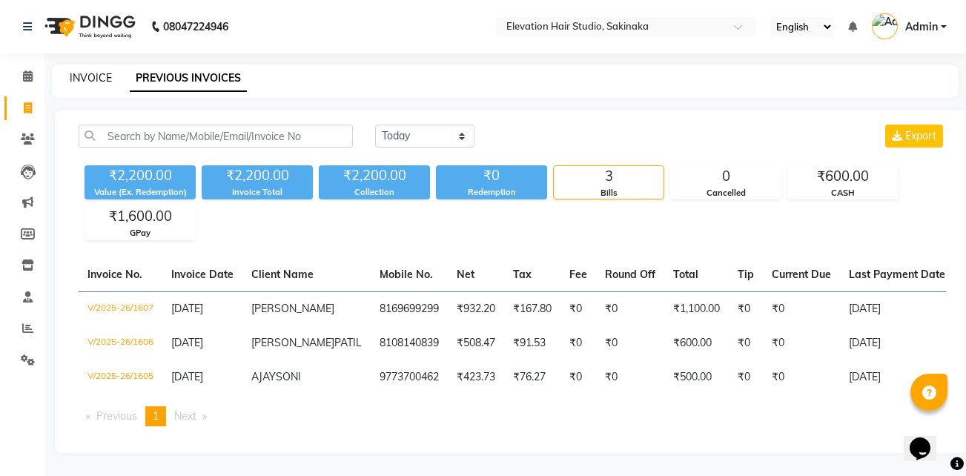
click at [73, 76] on link "INVOICE" at bounding box center [91, 77] width 42 height 13
select select "service"
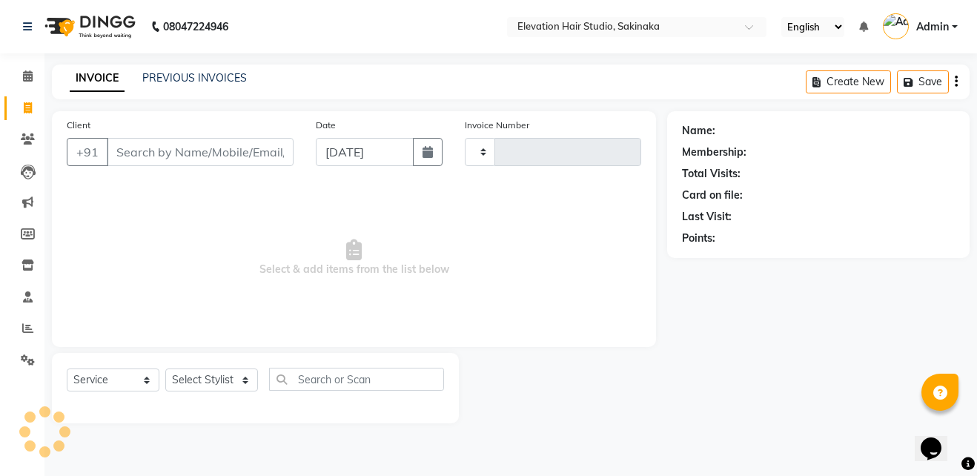
type input "1608"
select select "4949"
click at [223, 78] on link "PREVIOUS INVOICES" at bounding box center [194, 77] width 105 height 13
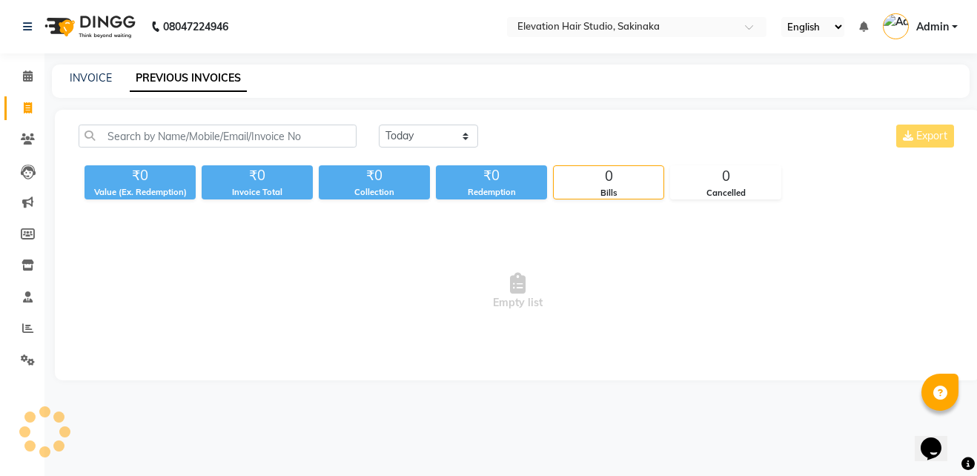
click at [97, 70] on div "INVOICE" at bounding box center [91, 78] width 42 height 16
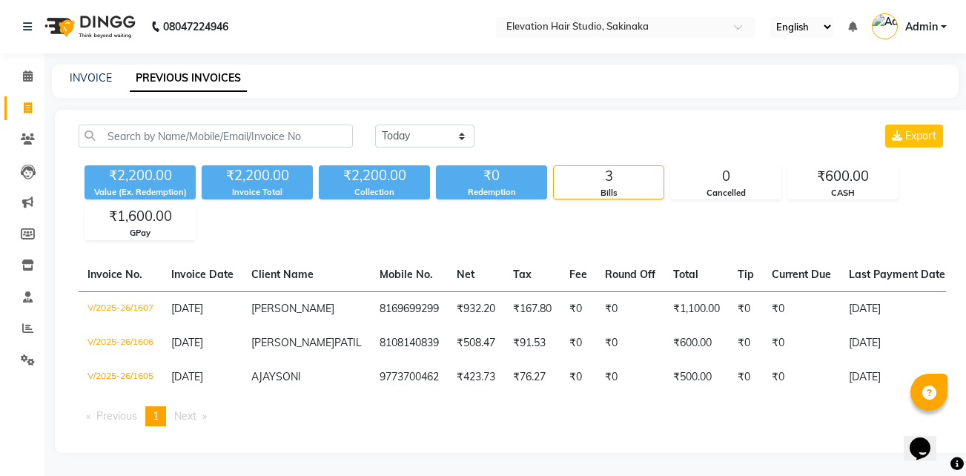
click at [97, 70] on div "INVOICE" at bounding box center [91, 78] width 42 height 16
click at [96, 74] on link "INVOICE" at bounding box center [91, 77] width 42 height 13
select select "service"
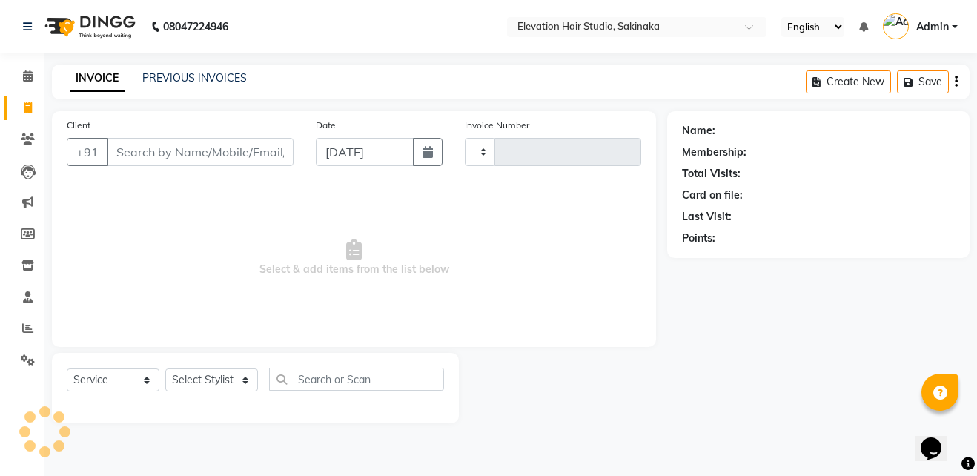
type input "1608"
select select "4949"
click at [183, 77] on link "PREVIOUS INVOICES" at bounding box center [194, 77] width 105 height 13
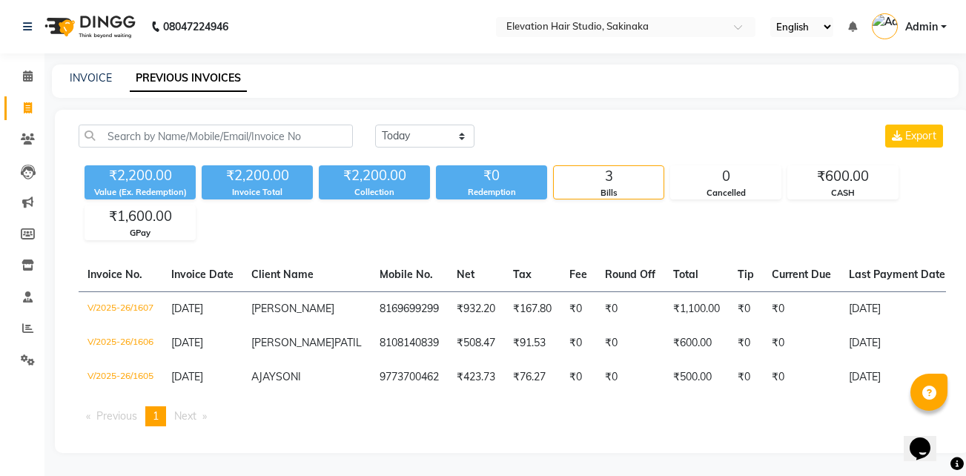
click at [100, 70] on div "INVOICE" at bounding box center [91, 78] width 42 height 16
click at [98, 71] on link "INVOICE" at bounding box center [91, 77] width 42 height 13
select select "service"
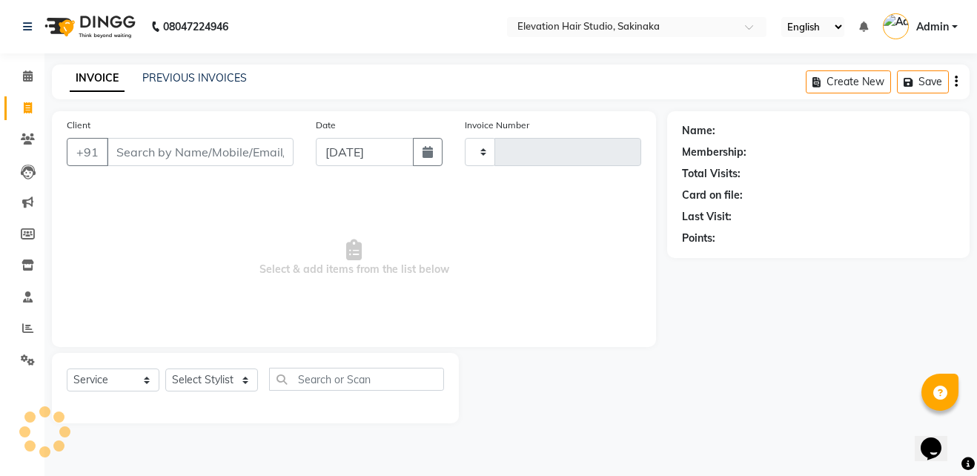
type input "1608"
select select "4949"
click at [199, 73] on link "PREVIOUS INVOICES" at bounding box center [194, 77] width 105 height 13
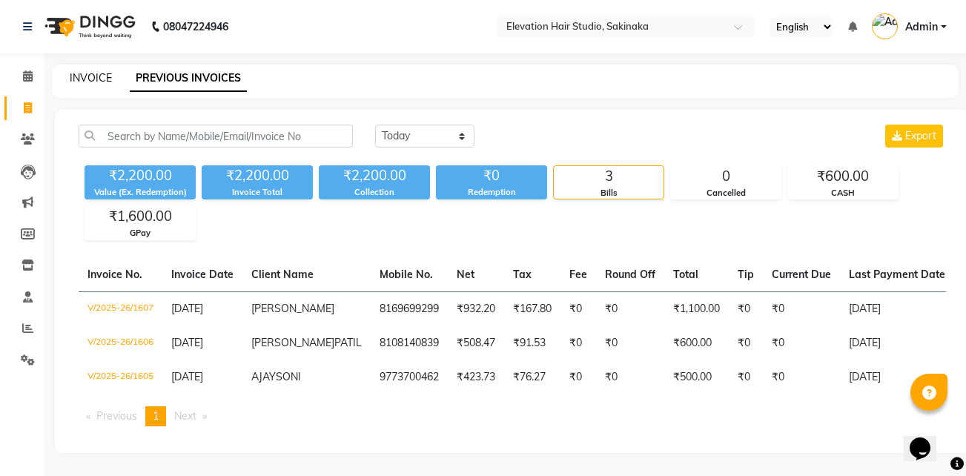
click at [90, 79] on link "INVOICE" at bounding box center [91, 77] width 42 height 13
select select "service"
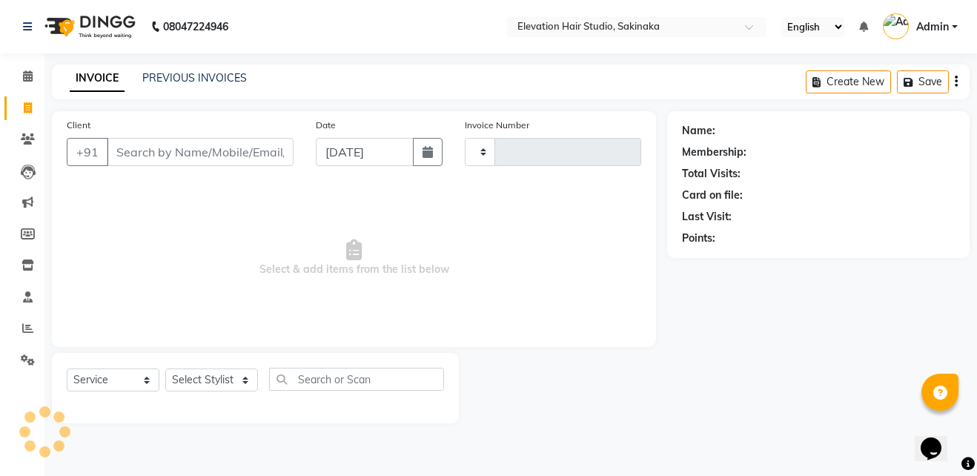
type input "1608"
select select "4949"
click at [188, 75] on link "PREVIOUS INVOICES" at bounding box center [194, 77] width 105 height 13
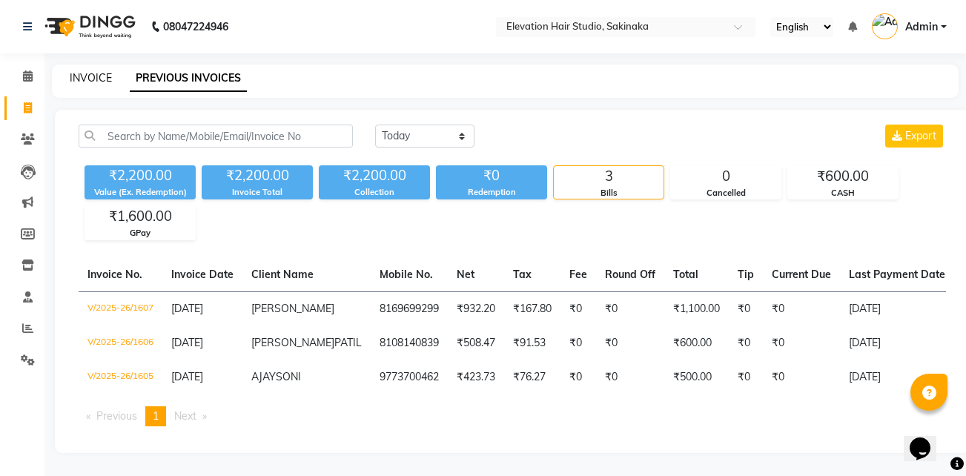
click at [92, 82] on link "INVOICE" at bounding box center [91, 77] width 42 height 13
select select "service"
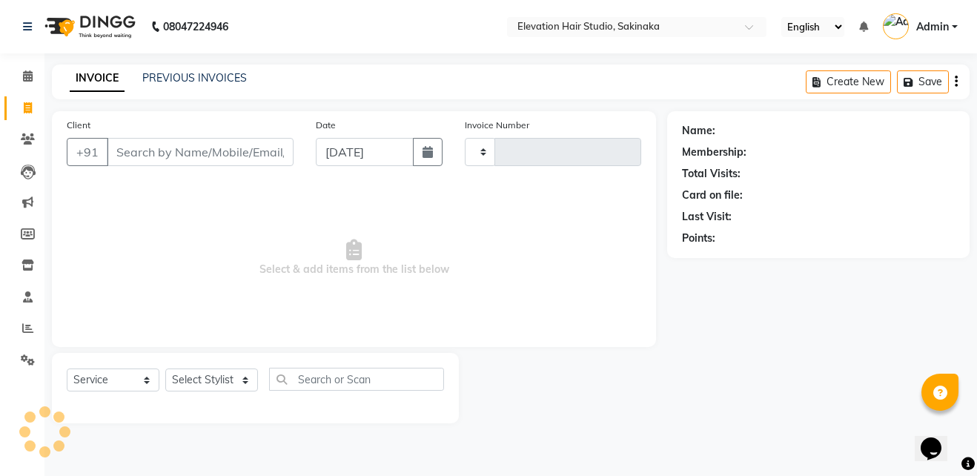
type input "1608"
select select "4949"
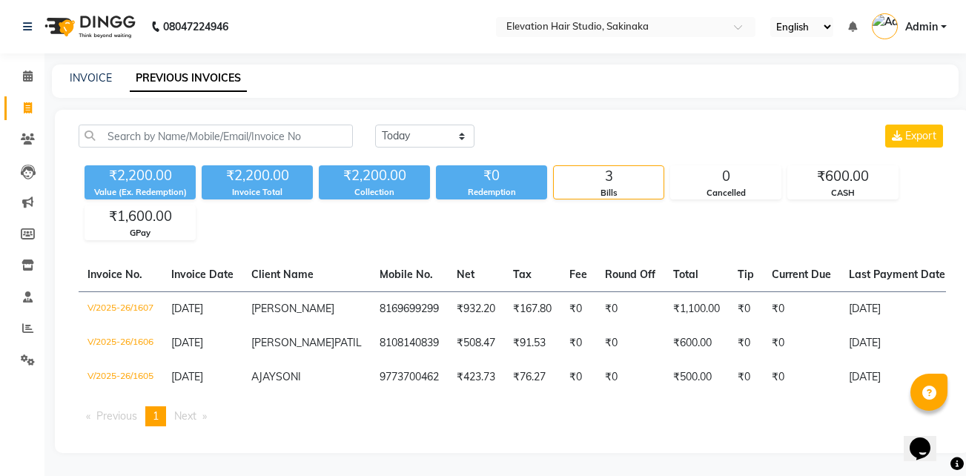
click at [84, 65] on div "INVOICE PREVIOUS INVOICES" at bounding box center [505, 81] width 907 height 33
click at [91, 79] on link "INVOICE" at bounding box center [91, 77] width 42 height 13
select select "service"
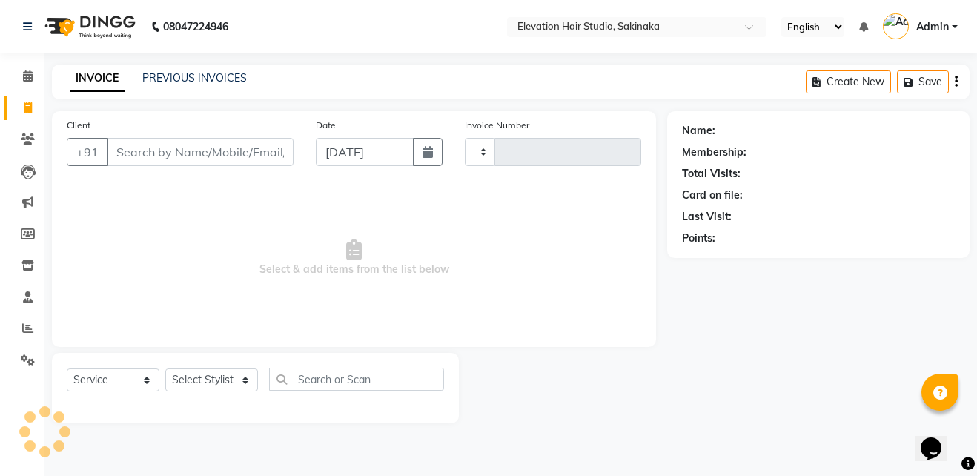
type input "1608"
select select "4949"
